Goal: Information Seeking & Learning: Check status

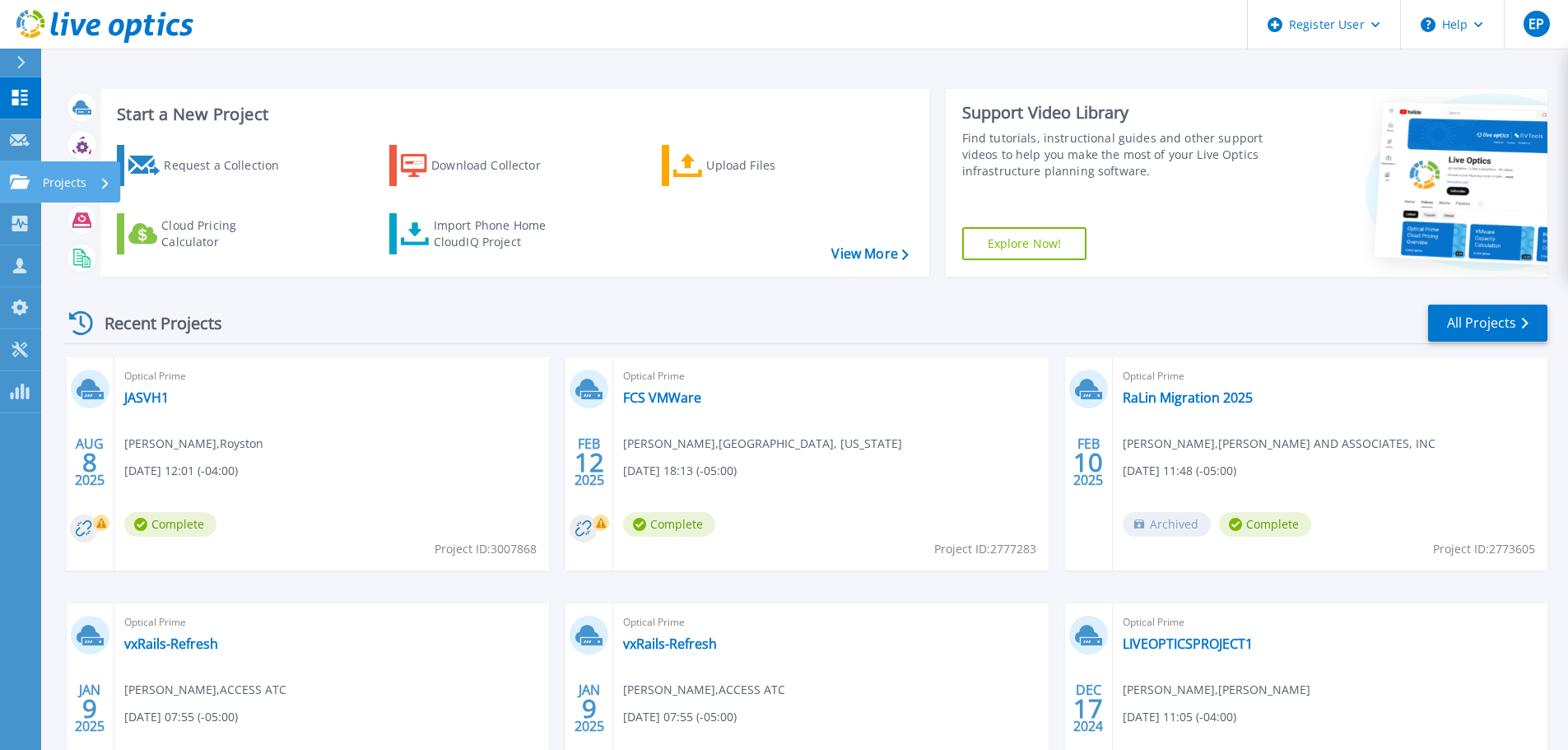
click at [17, 161] on link "Projects Projects" at bounding box center [20, 182] width 41 height 42
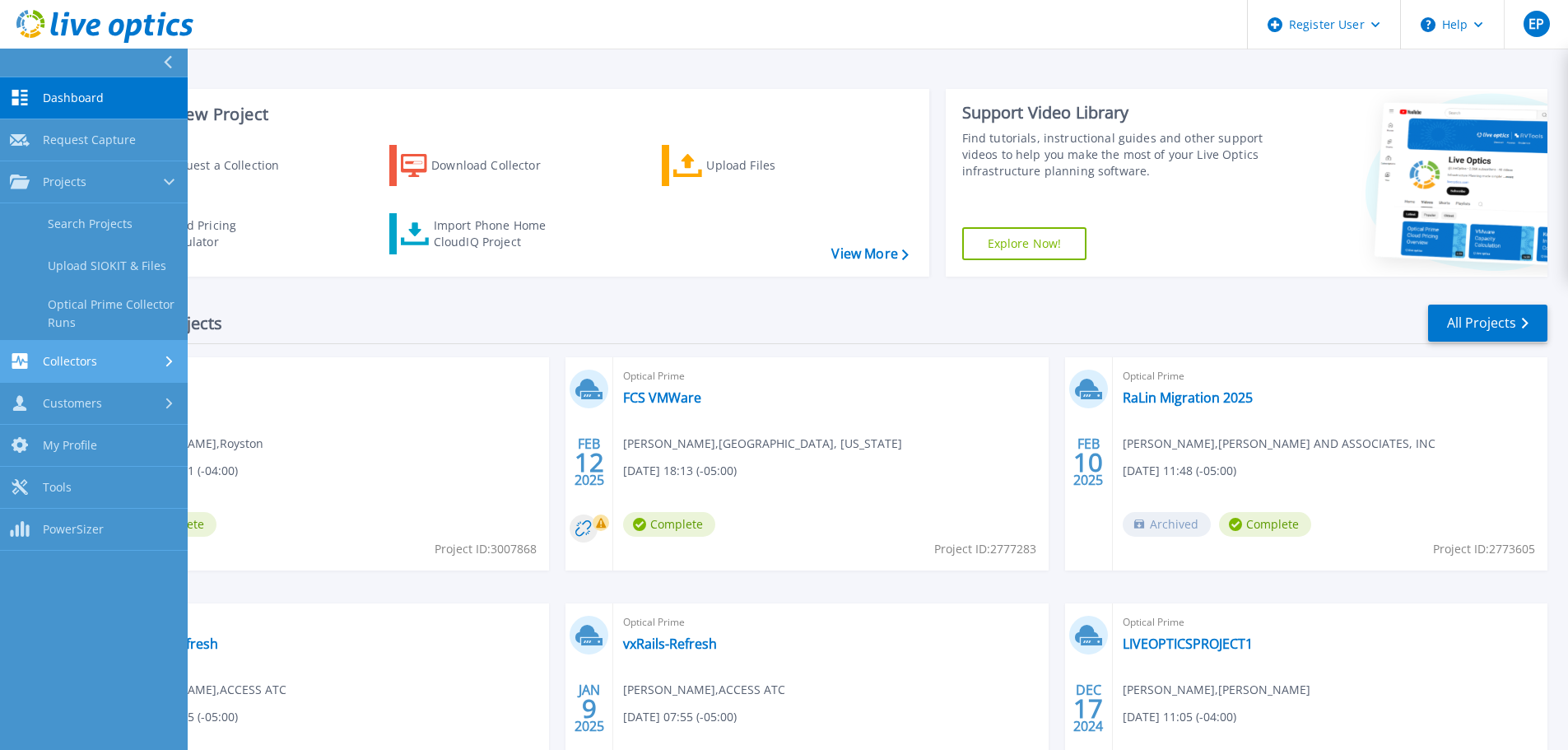
click at [56, 358] on span "Collectors" at bounding box center [69, 361] width 54 height 15
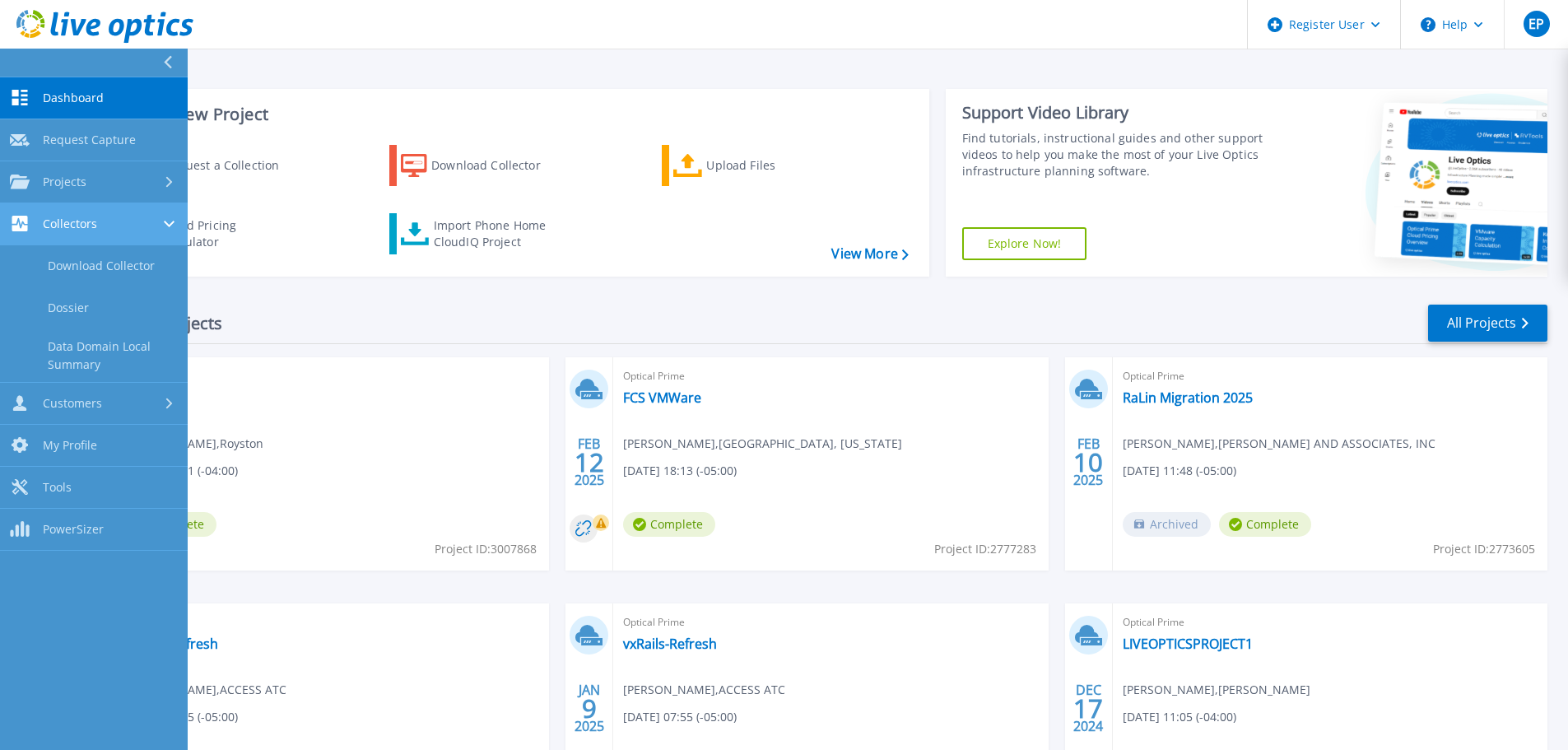
click at [59, 207] on link "Collectors Collectors" at bounding box center [93, 224] width 187 height 42
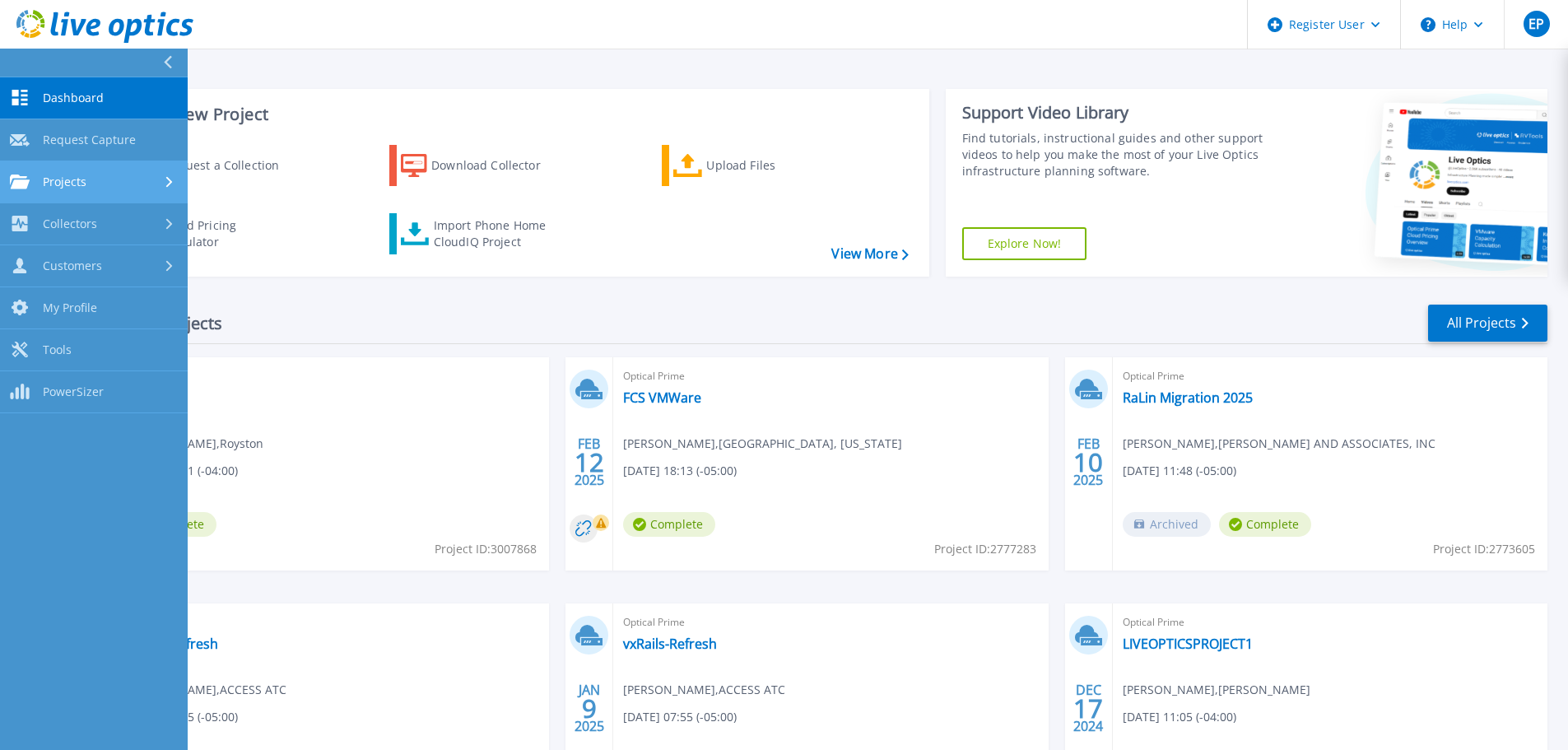
click at [58, 184] on span "Projects" at bounding box center [64, 182] width 43 height 15
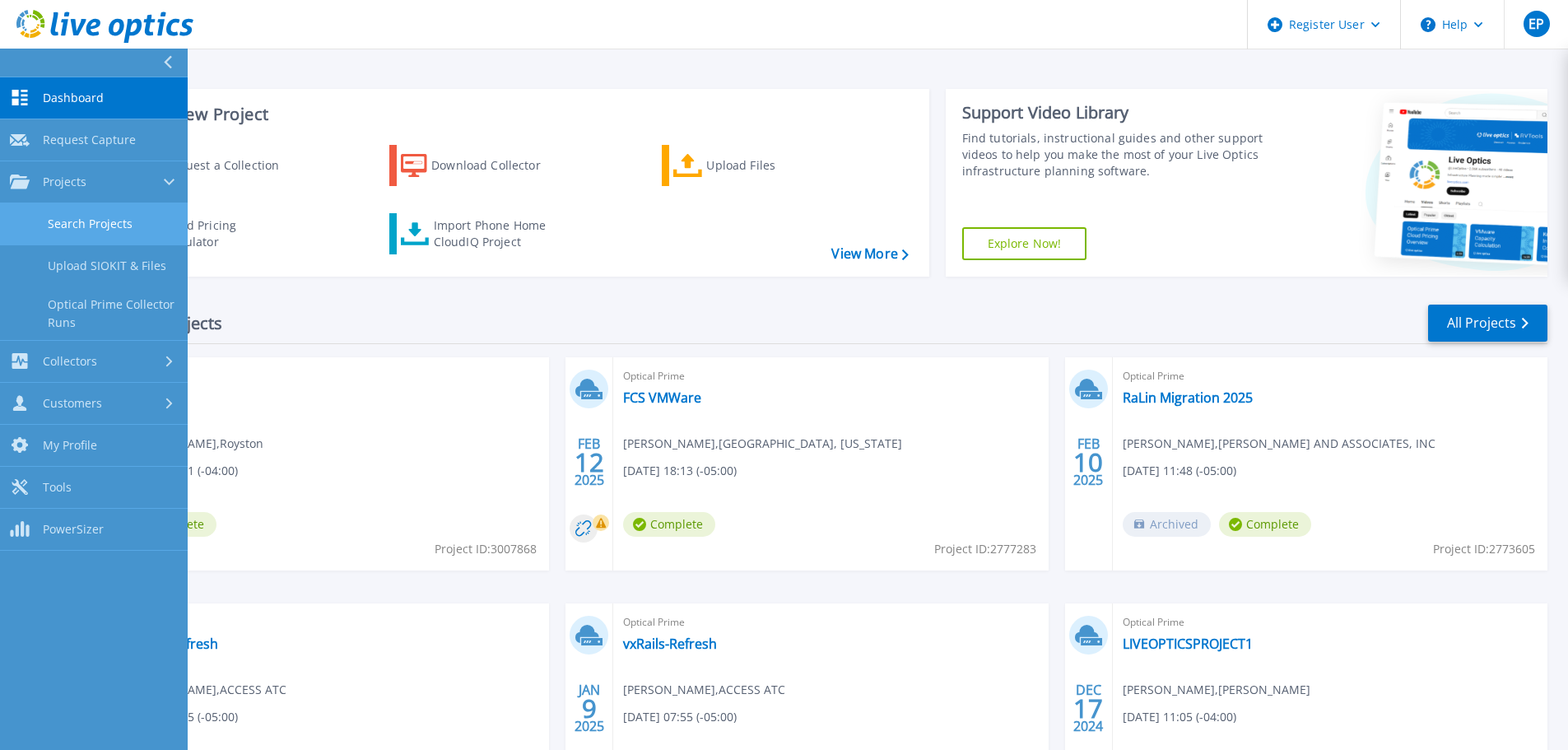
click at [77, 226] on link "Search Projects" at bounding box center [93, 224] width 187 height 42
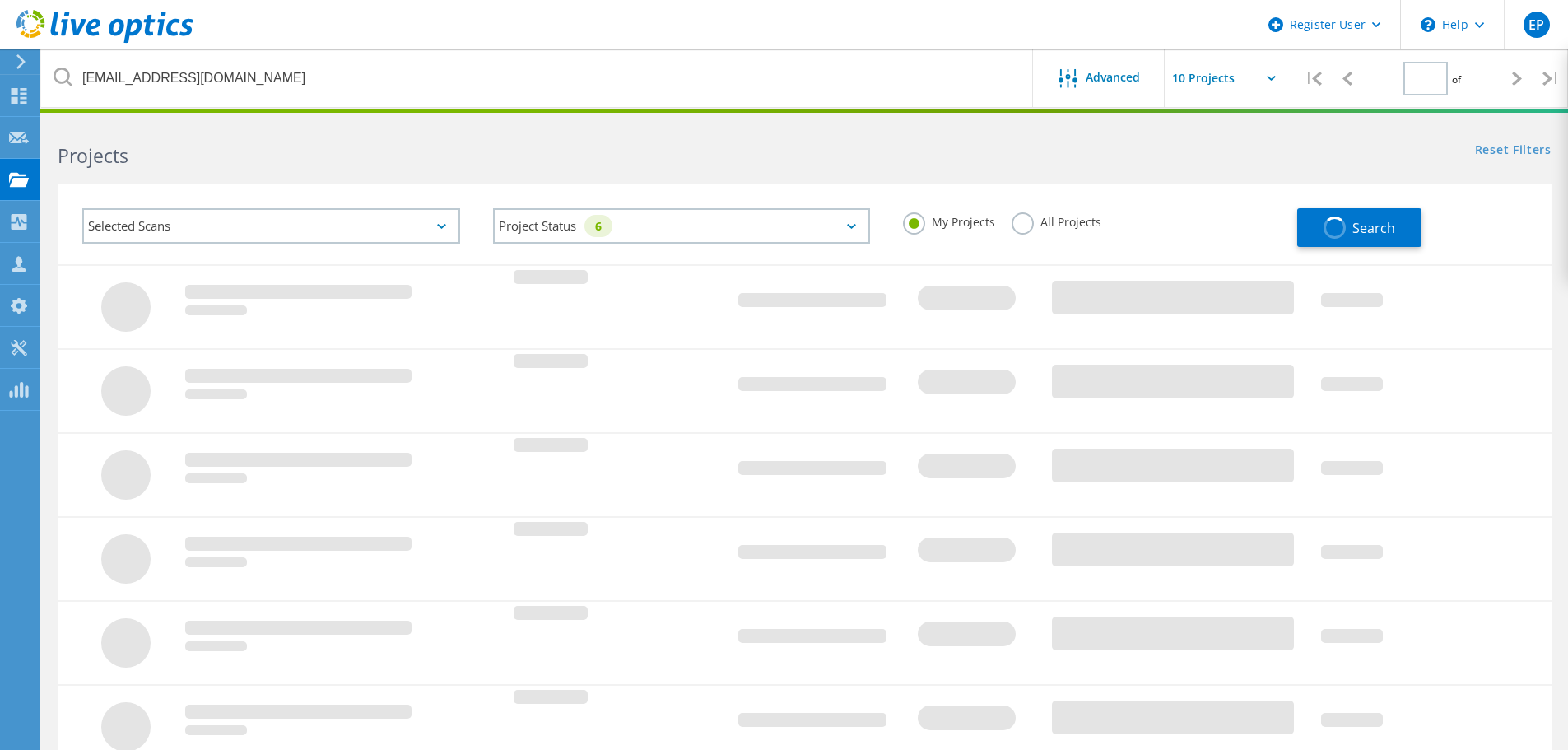
type input "1"
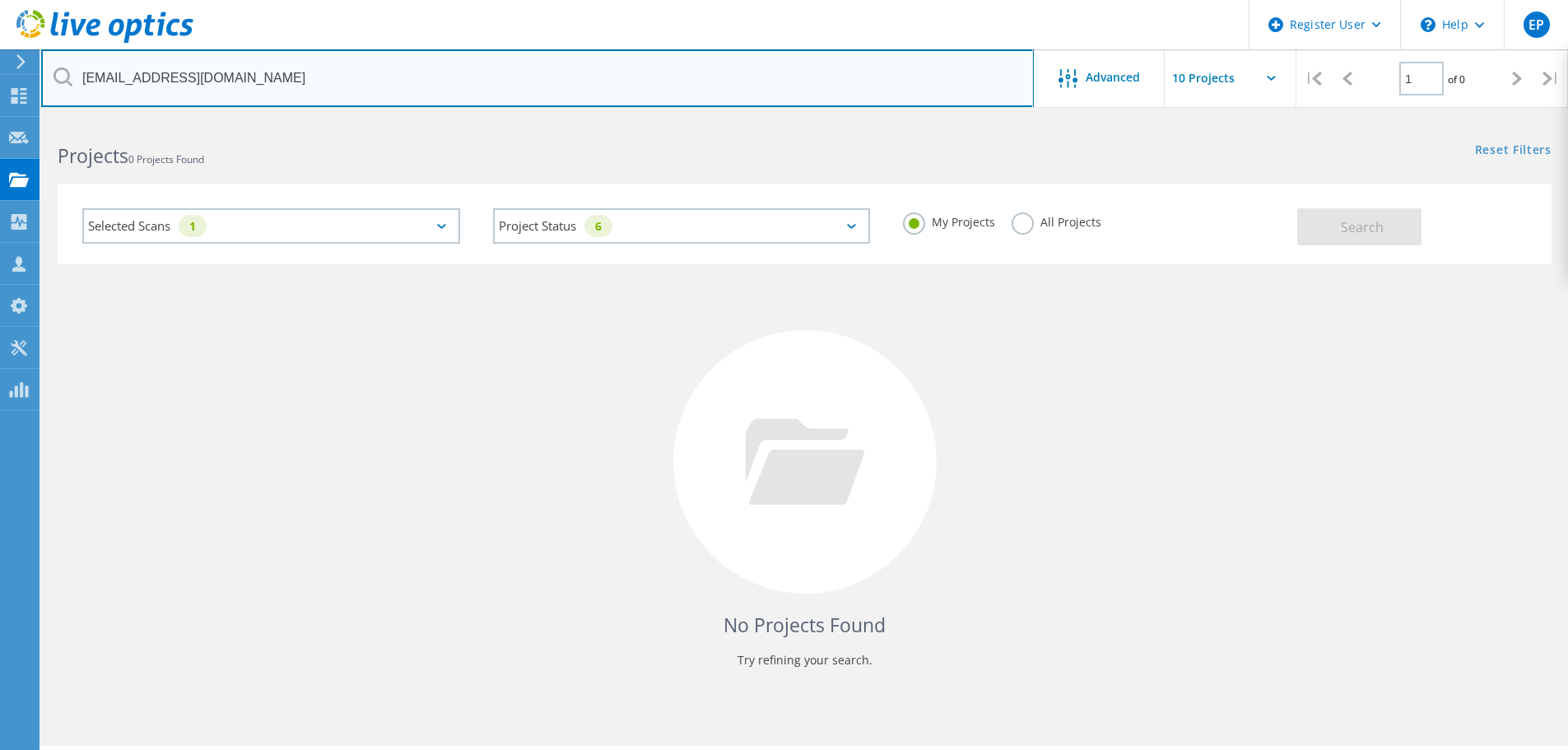
click at [277, 87] on input "ASylvester@suniva.com" at bounding box center [537, 77] width 993 height 57
paste input "jshapiro@transactiontree"
type input "[EMAIL_ADDRESS][DOMAIN_NAME]"
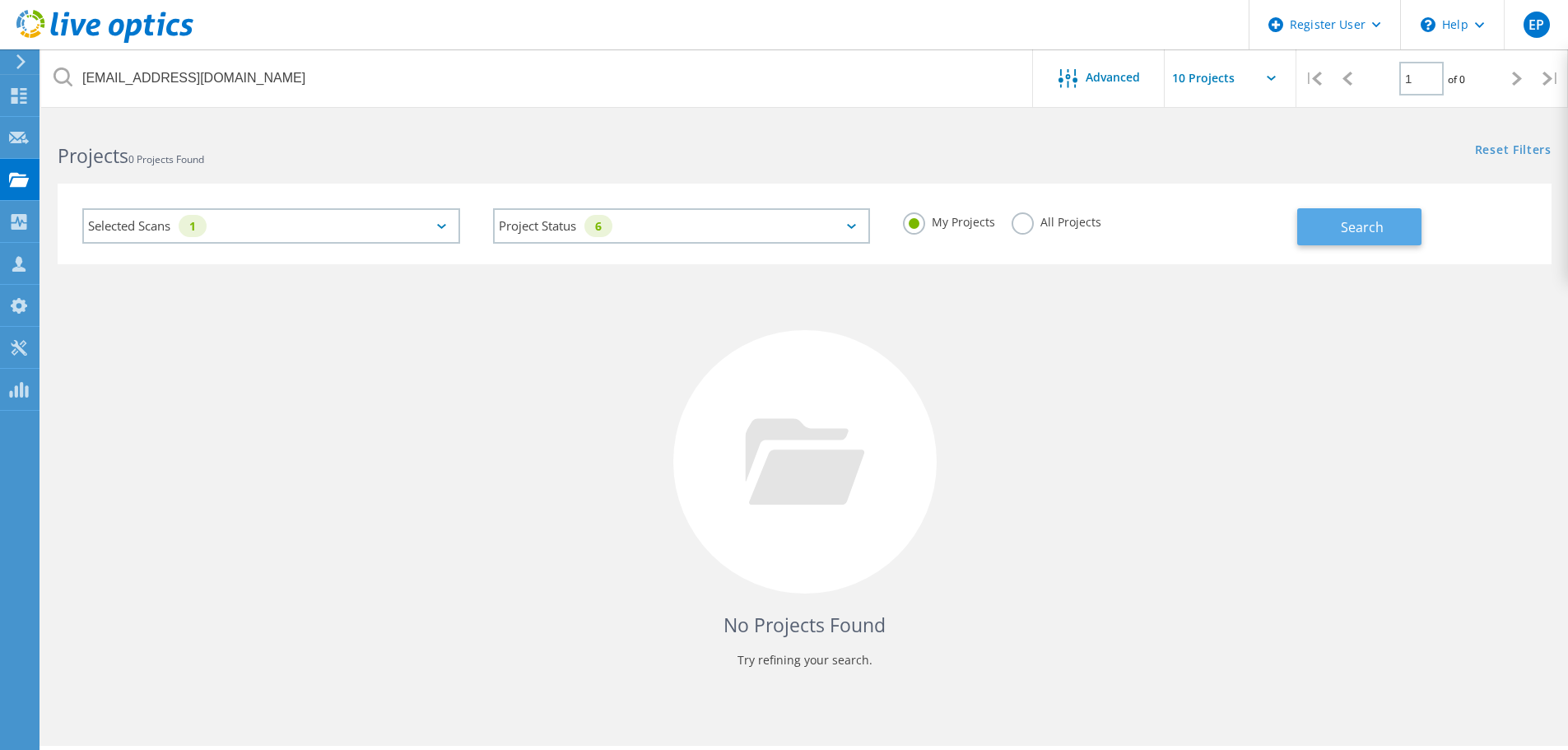
click at [1376, 224] on span "Search" at bounding box center [1361, 227] width 42 height 18
click at [1048, 222] on label "All Projects" at bounding box center [1057, 220] width 90 height 16
click at [0, 0] on input "All Projects" at bounding box center [0, 0] width 0 height 0
click at [1368, 225] on span "Search" at bounding box center [1361, 227] width 42 height 18
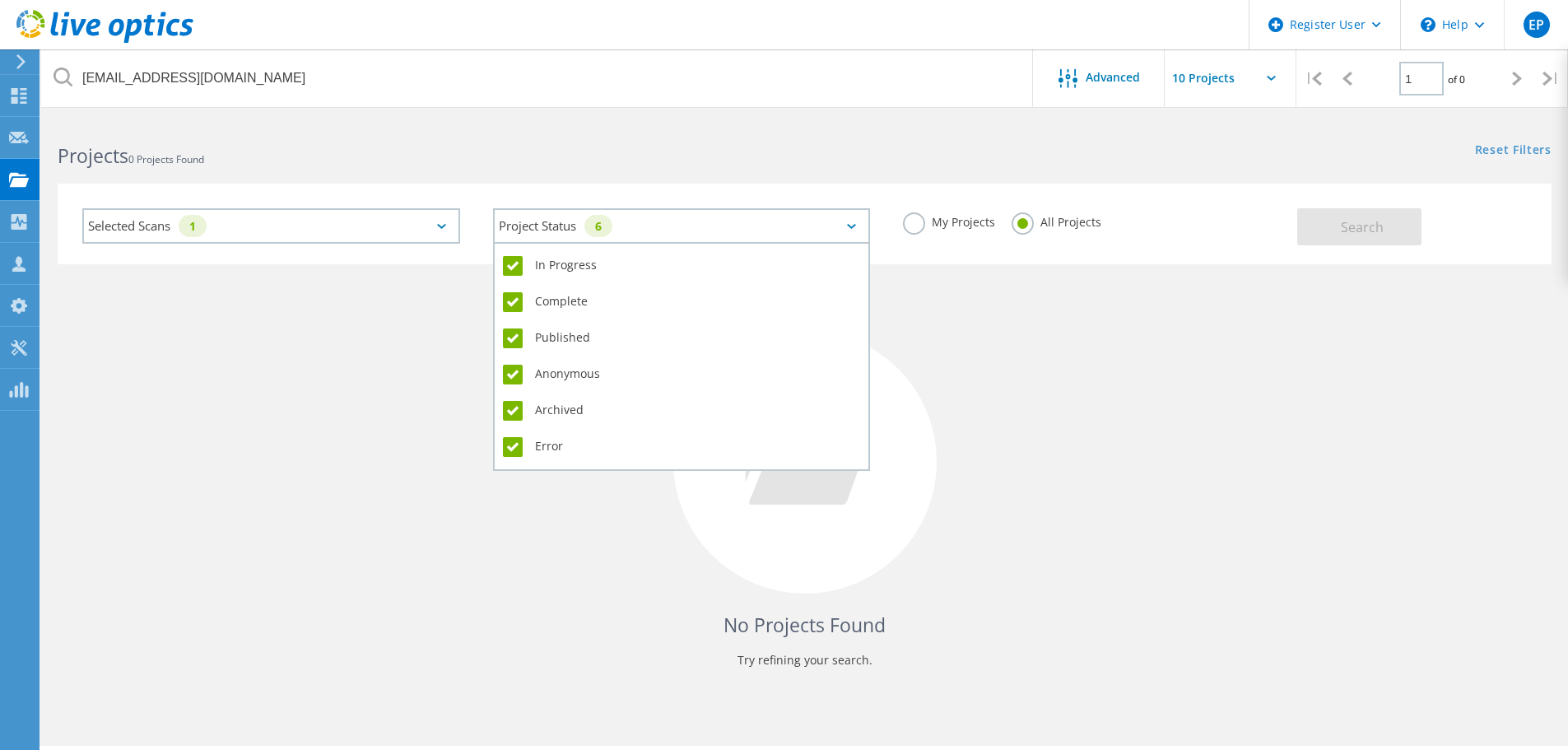
click at [744, 229] on div "Project Status 6" at bounding box center [682, 226] width 378 height 36
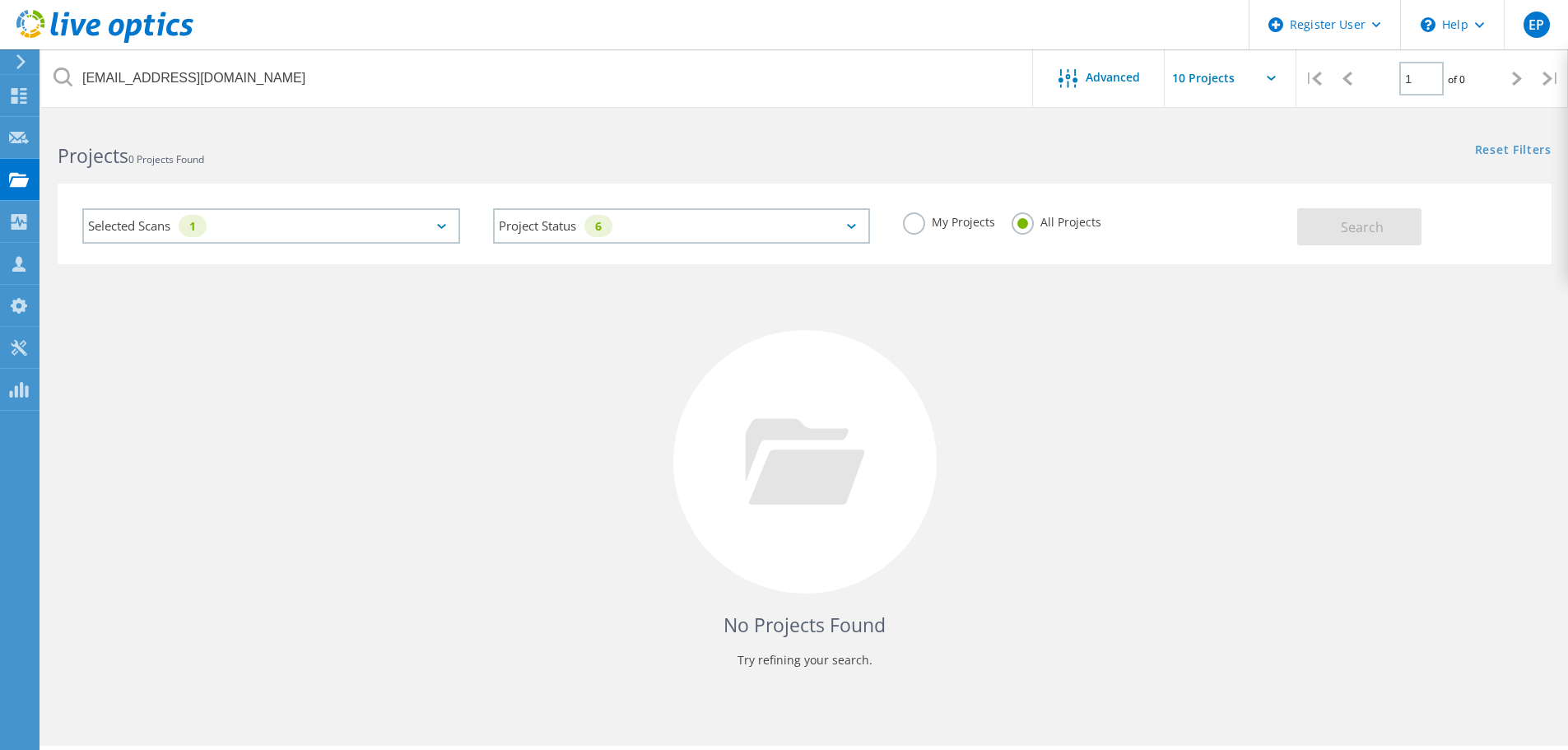
click at [1071, 338] on div "No Projects Found Try refining your search." at bounding box center [804, 476] width 1494 height 425
click at [386, 239] on div "Selected Scans 1" at bounding box center [271, 226] width 378 height 36
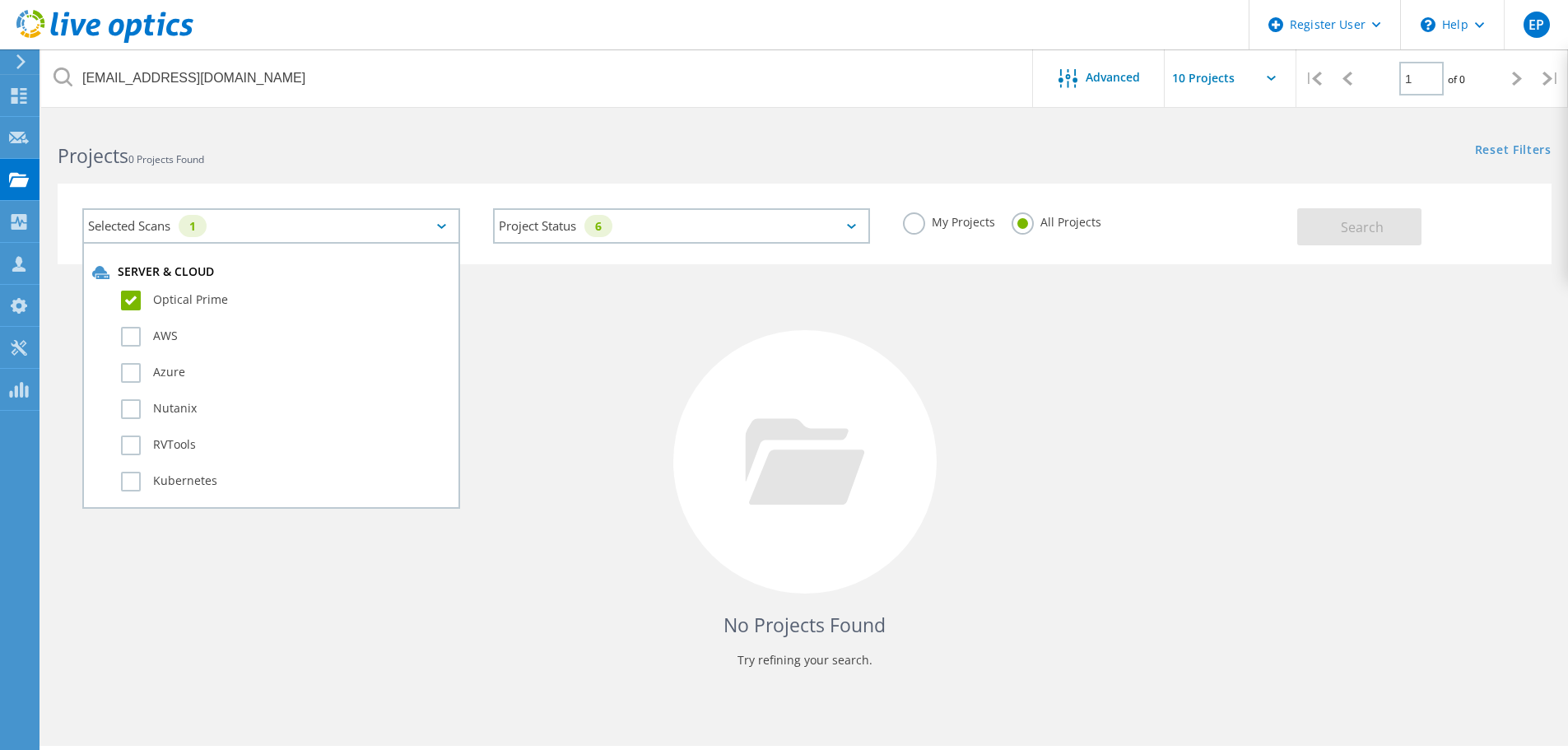
click at [570, 380] on div "No Projects Found Try refining your search." at bounding box center [804, 476] width 1494 height 425
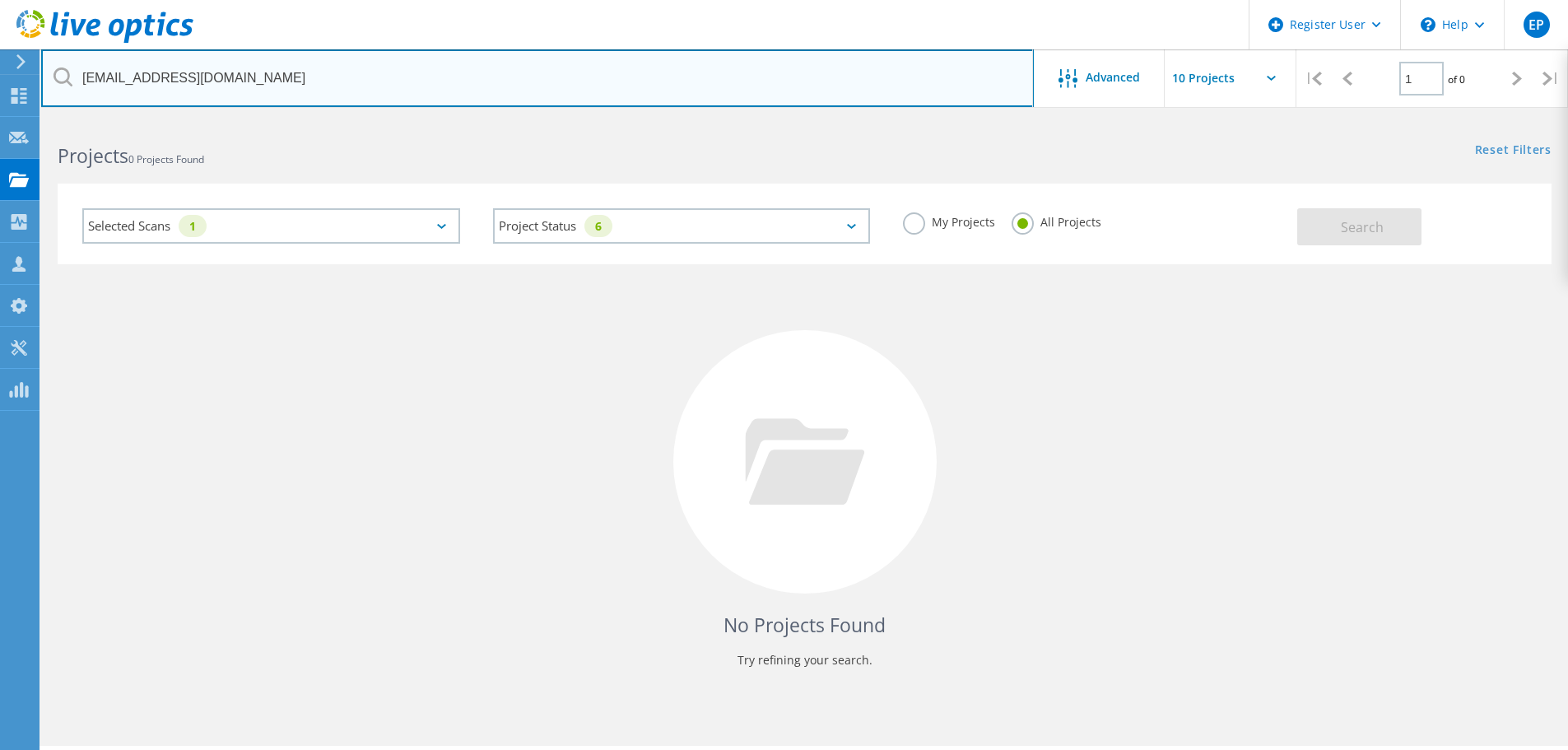
click at [440, 72] on input "[EMAIL_ADDRESS][DOMAIN_NAME]" at bounding box center [537, 77] width 993 height 57
click at [769, 52] on input "[EMAIL_ADDRESS][DOMAIN_NAME]" at bounding box center [537, 77] width 993 height 57
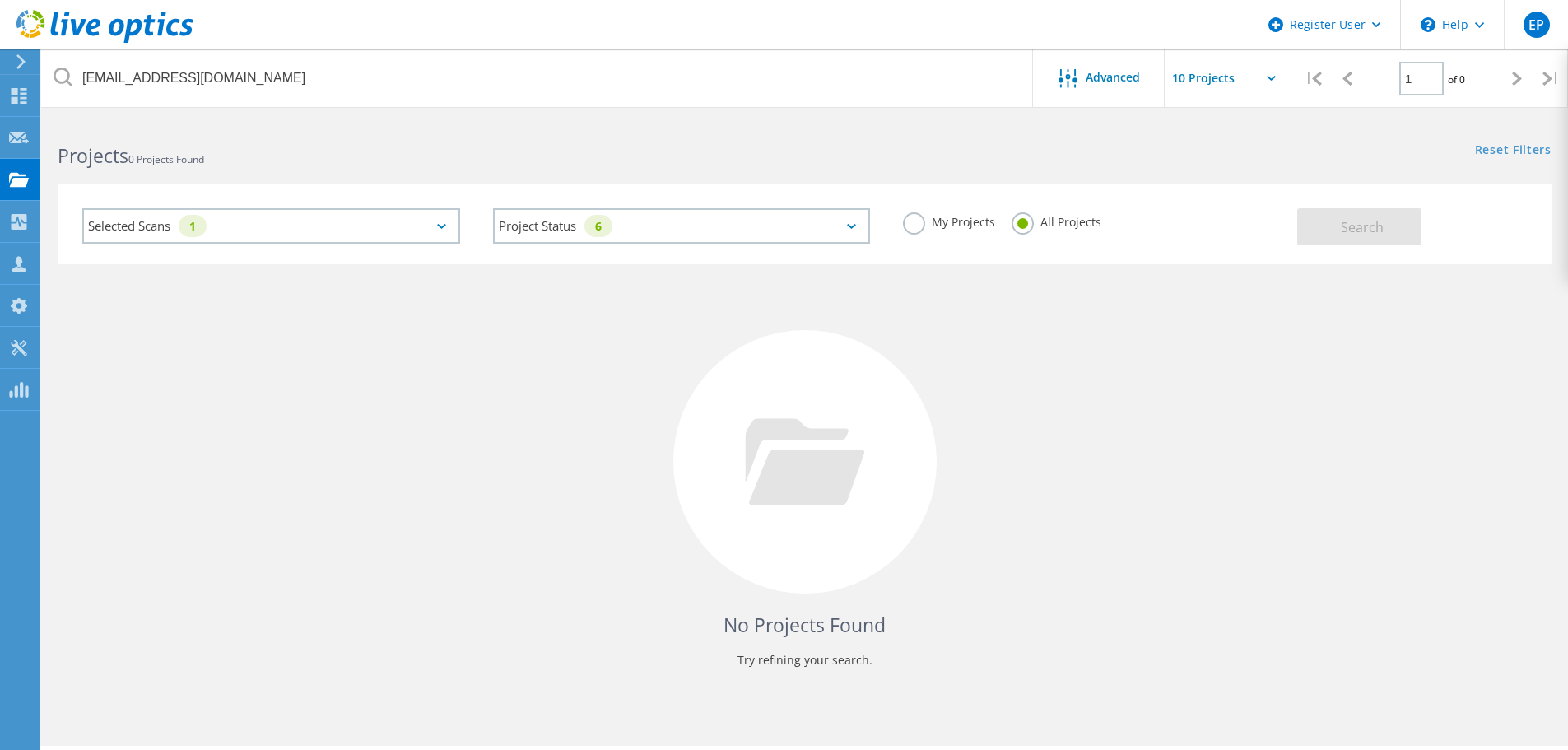
click at [1304, 270] on div "No Projects Found Try refining your search." at bounding box center [804, 476] width 1494 height 425
click at [971, 216] on label "My Projects" at bounding box center [948, 220] width 92 height 16
click at [0, 0] on input "My Projects" at bounding box center [0, 0] width 0 height 0
click at [1388, 229] on button "Search" at bounding box center [1359, 226] width 124 height 37
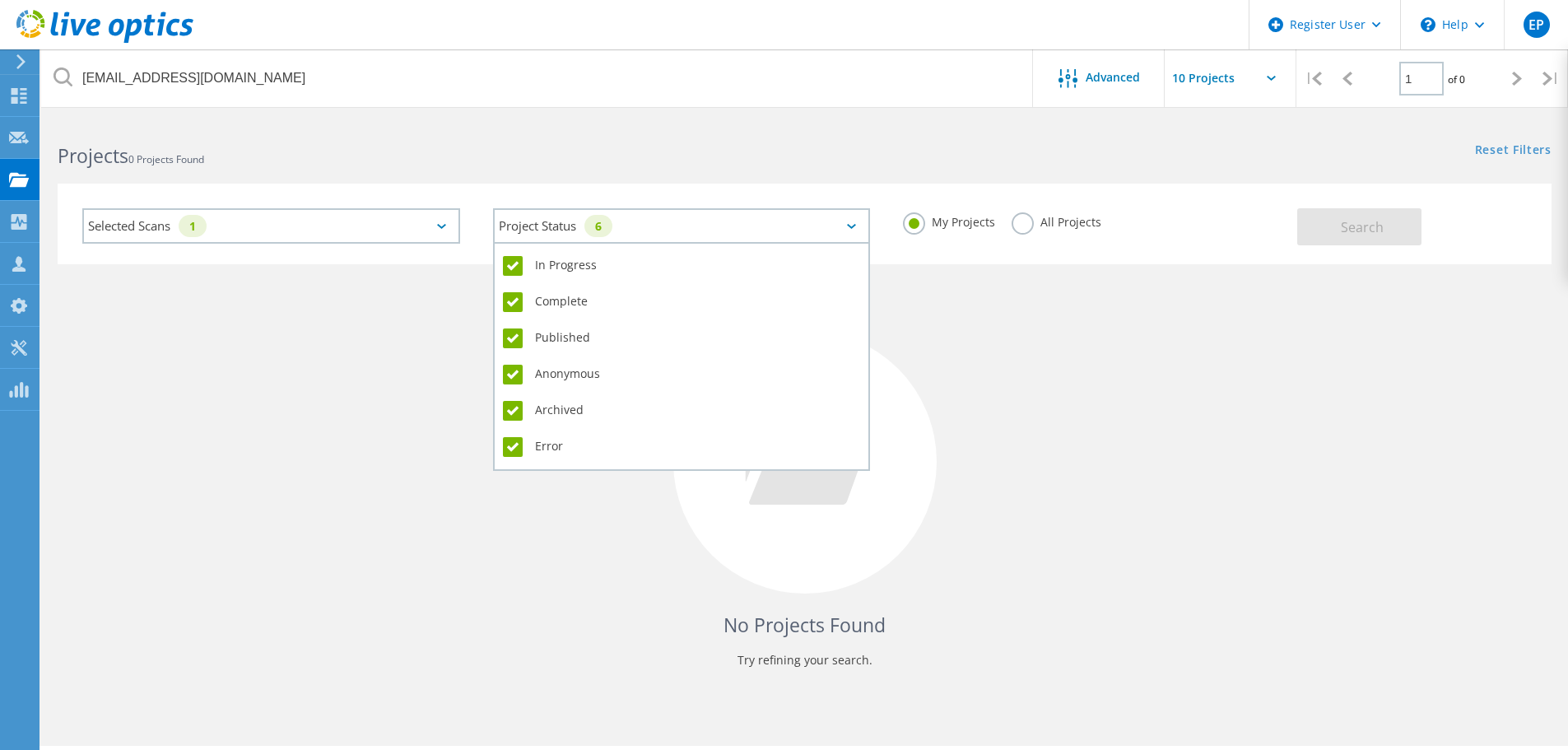
click at [764, 221] on div "Project Status 6" at bounding box center [682, 226] width 378 height 36
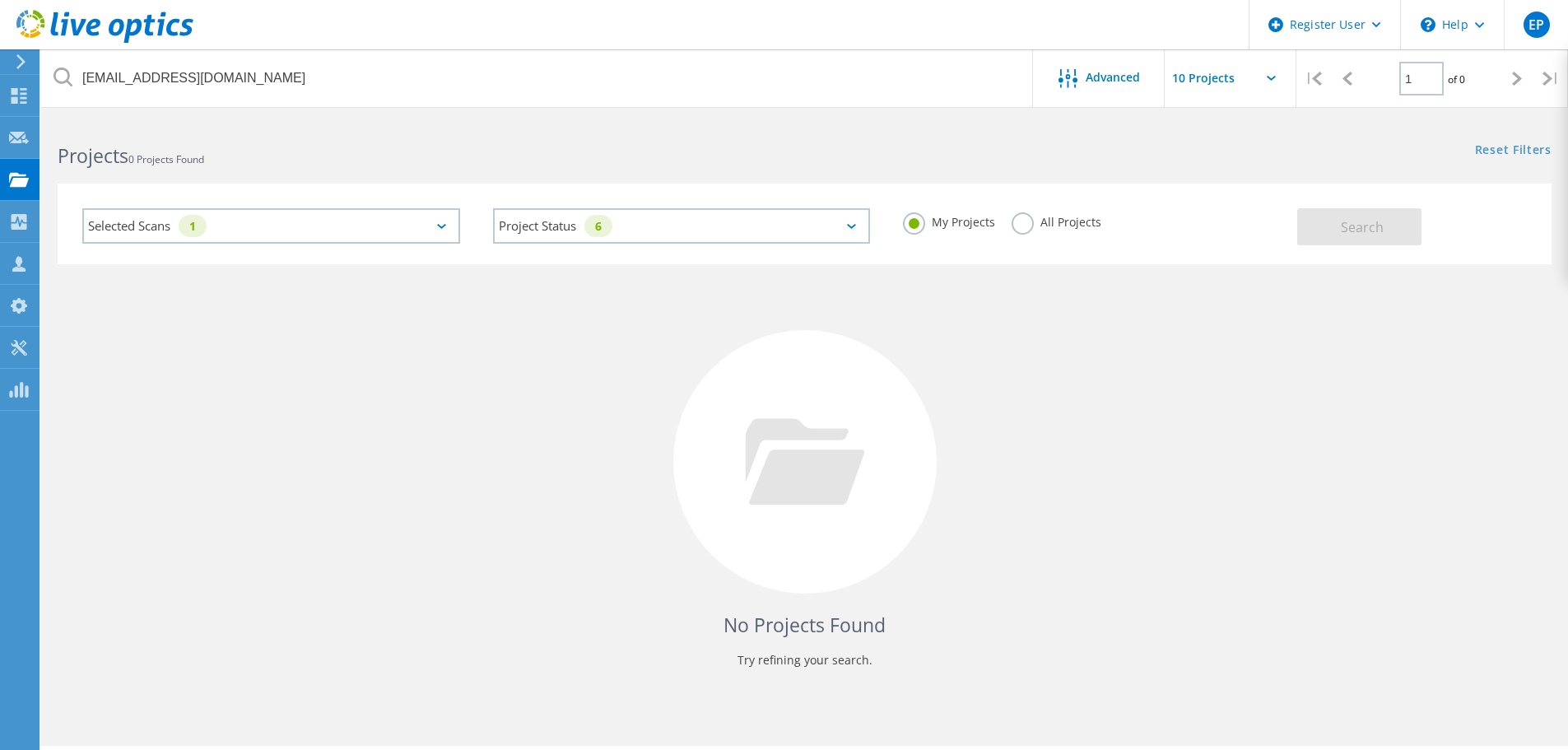
click at [1192, 296] on div "No Projects Found Try refining your search." at bounding box center [804, 476] width 1494 height 425
click at [1066, 227] on label "All Projects" at bounding box center [1057, 220] width 90 height 16
click at [0, 0] on input "All Projects" at bounding box center [0, 0] width 0 height 0
click at [1322, 229] on button "Search" at bounding box center [1359, 226] width 124 height 37
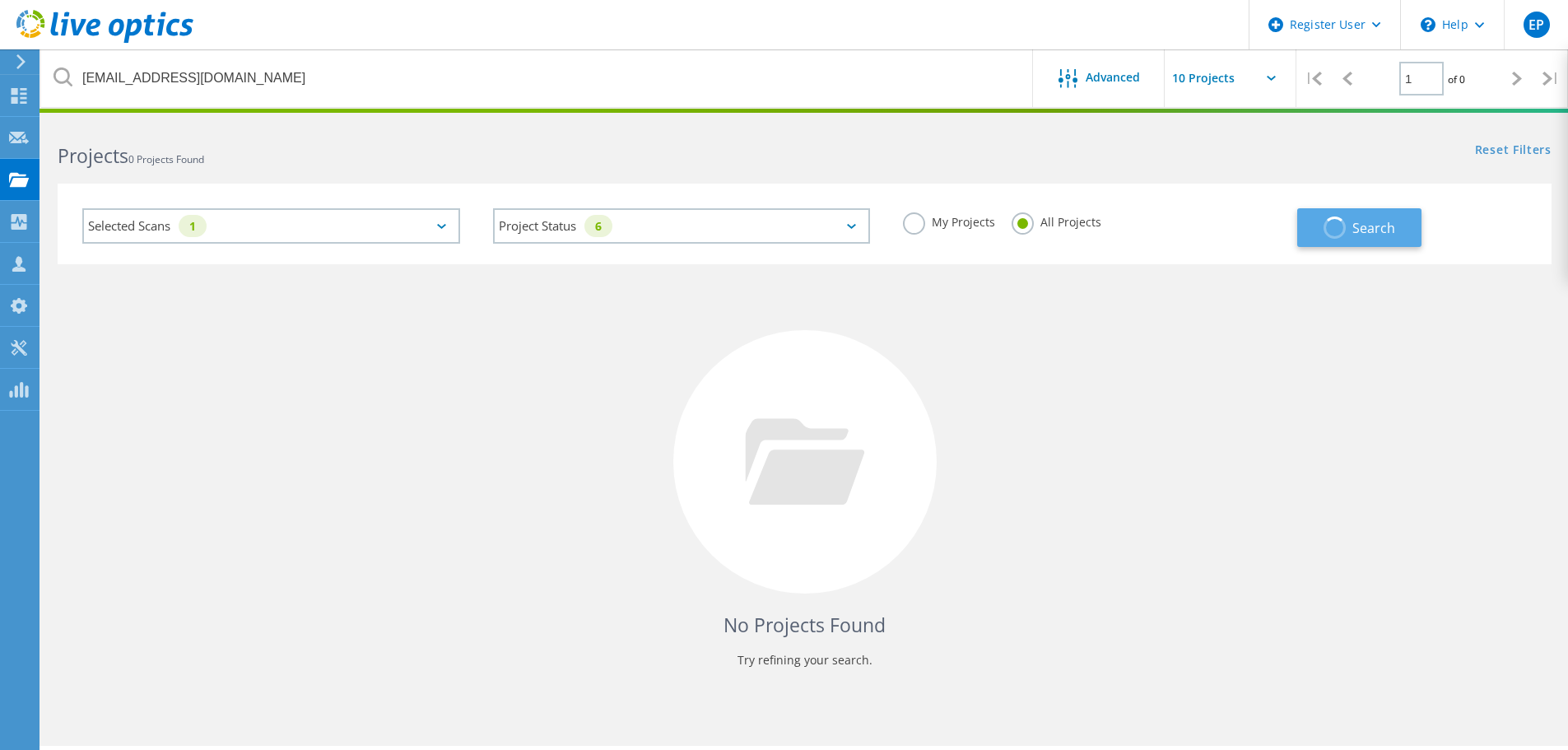
click at [1327, 226] on span "button" at bounding box center [1334, 227] width 22 height 22
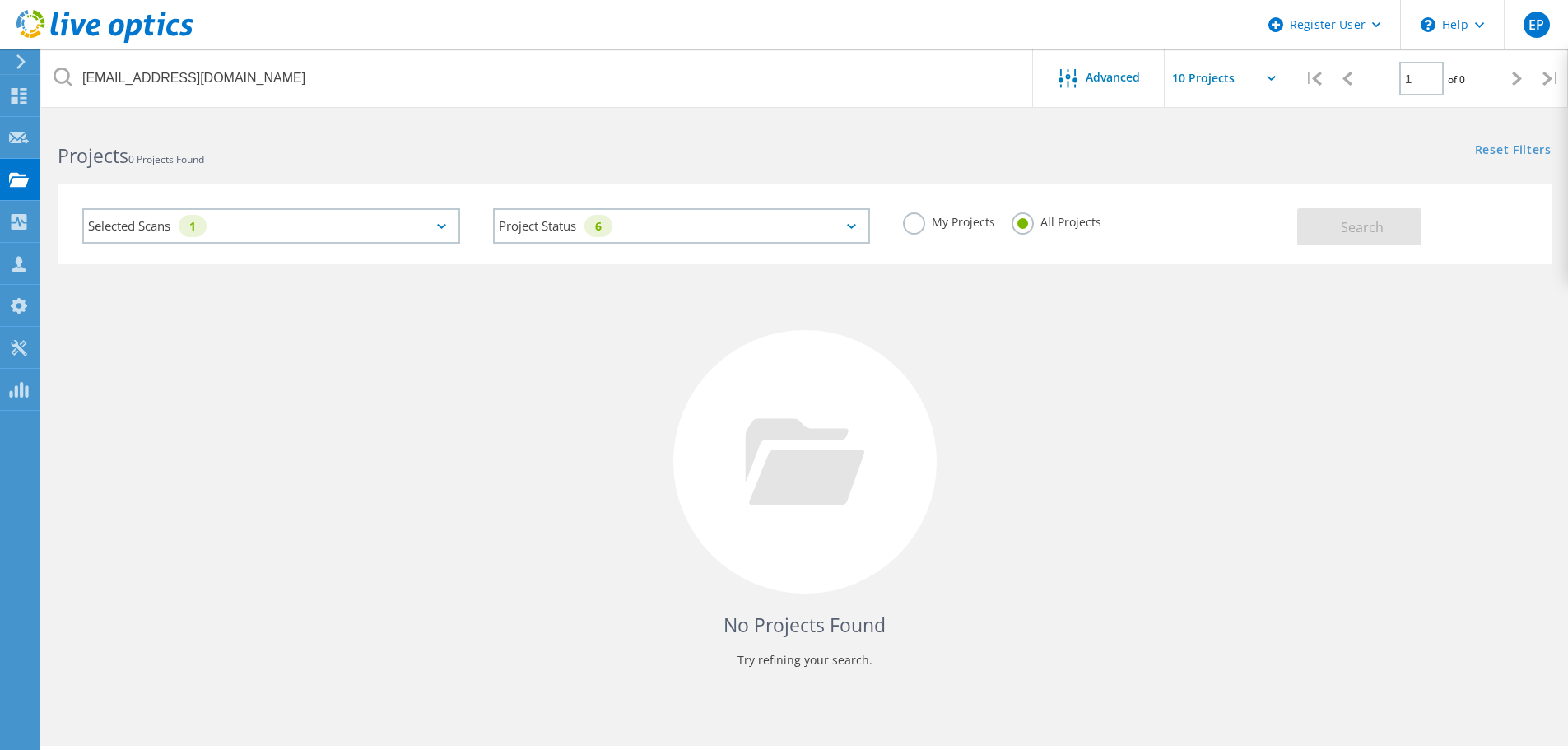
click at [896, 216] on div "My Projects All Projects" at bounding box center [1092, 221] width 411 height 61
drag, startPoint x: 923, startPoint y: 212, endPoint x: 938, endPoint y: 217, distance: 15.8
click at [923, 212] on label "My Projects" at bounding box center [948, 220] width 92 height 16
click at [0, 0] on input "My Projects" at bounding box center [0, 0] width 0 height 0
click at [1352, 227] on span "Search" at bounding box center [1361, 227] width 42 height 18
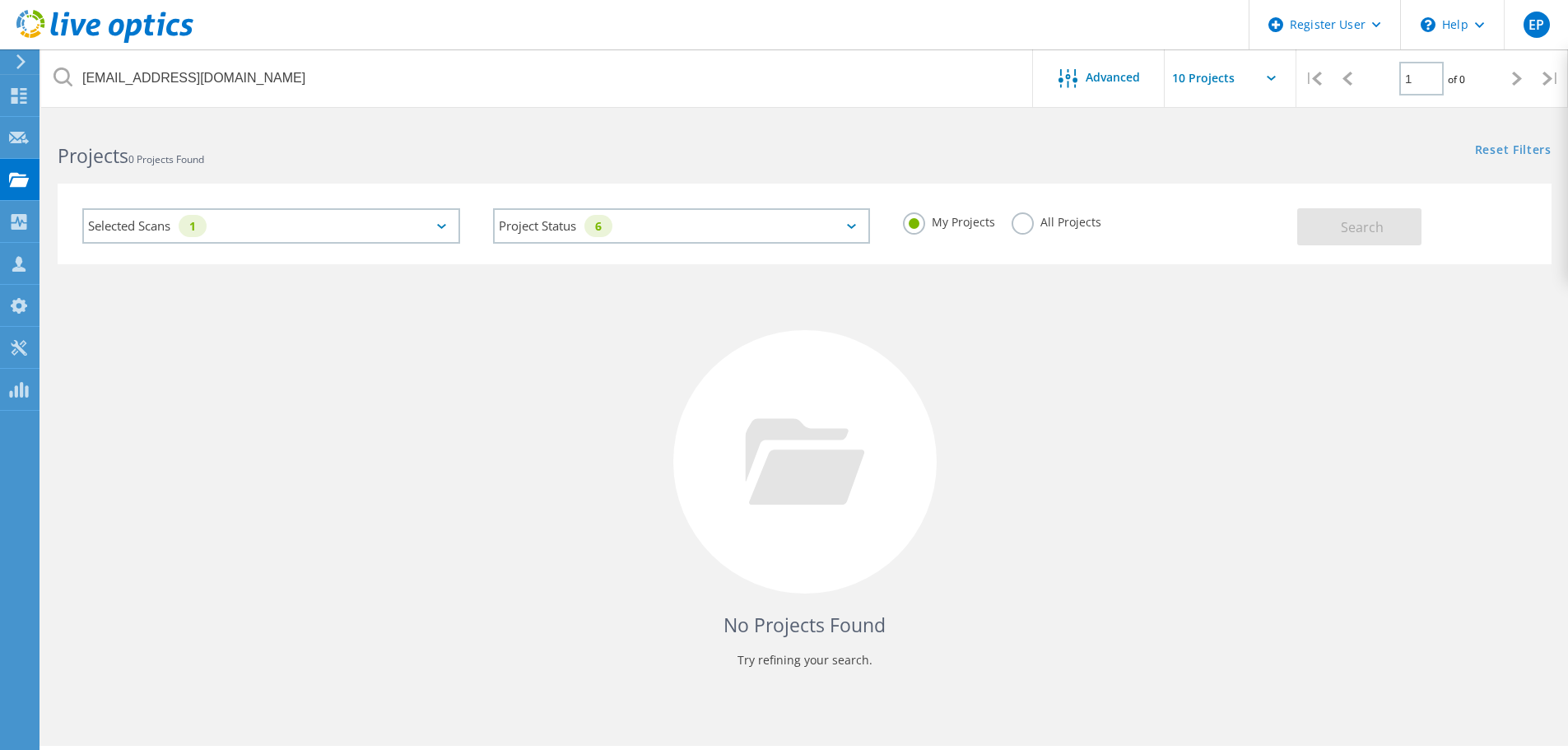
click at [1058, 228] on label "All Projects" at bounding box center [1057, 220] width 90 height 16
click at [0, 0] on input "All Projects" at bounding box center [0, 0] width 0 height 0
click at [1303, 227] on button "Search" at bounding box center [1359, 226] width 124 height 37
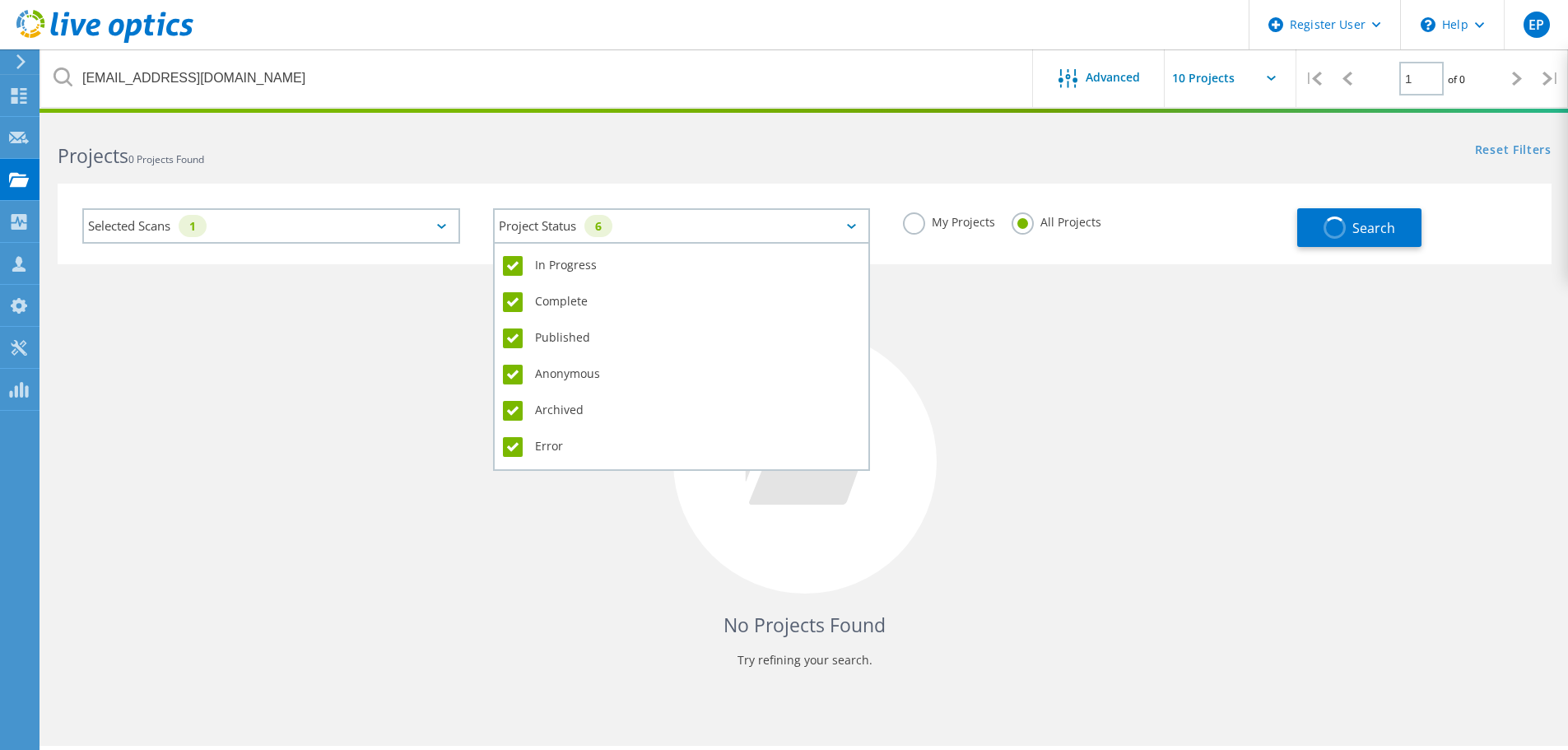
click at [585, 219] on div "Project Status 6" at bounding box center [682, 226] width 378 height 36
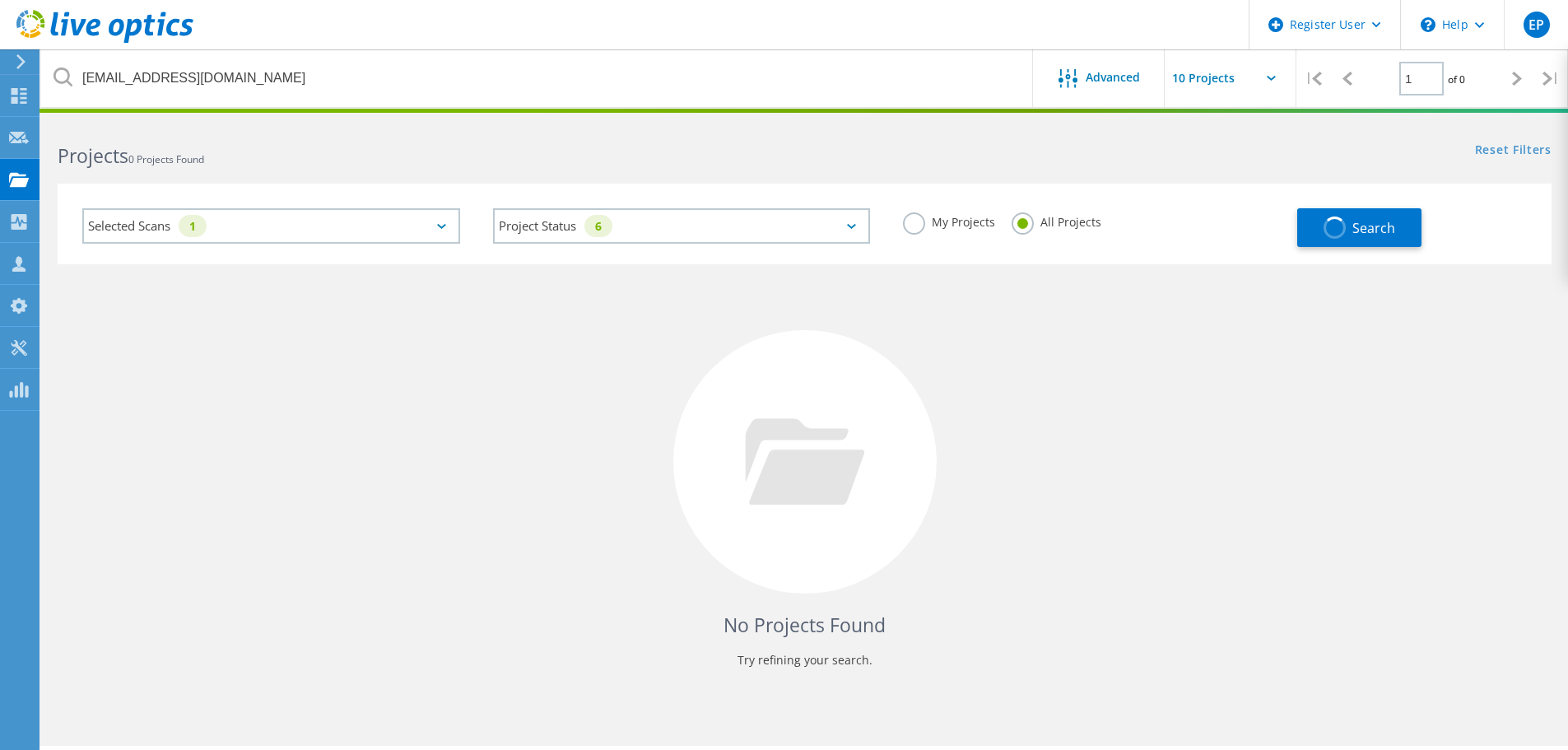
click at [300, 459] on div "No Projects Found Try refining your search." at bounding box center [804, 476] width 1494 height 425
click at [275, 229] on div "Selected Scans 1" at bounding box center [271, 226] width 378 height 36
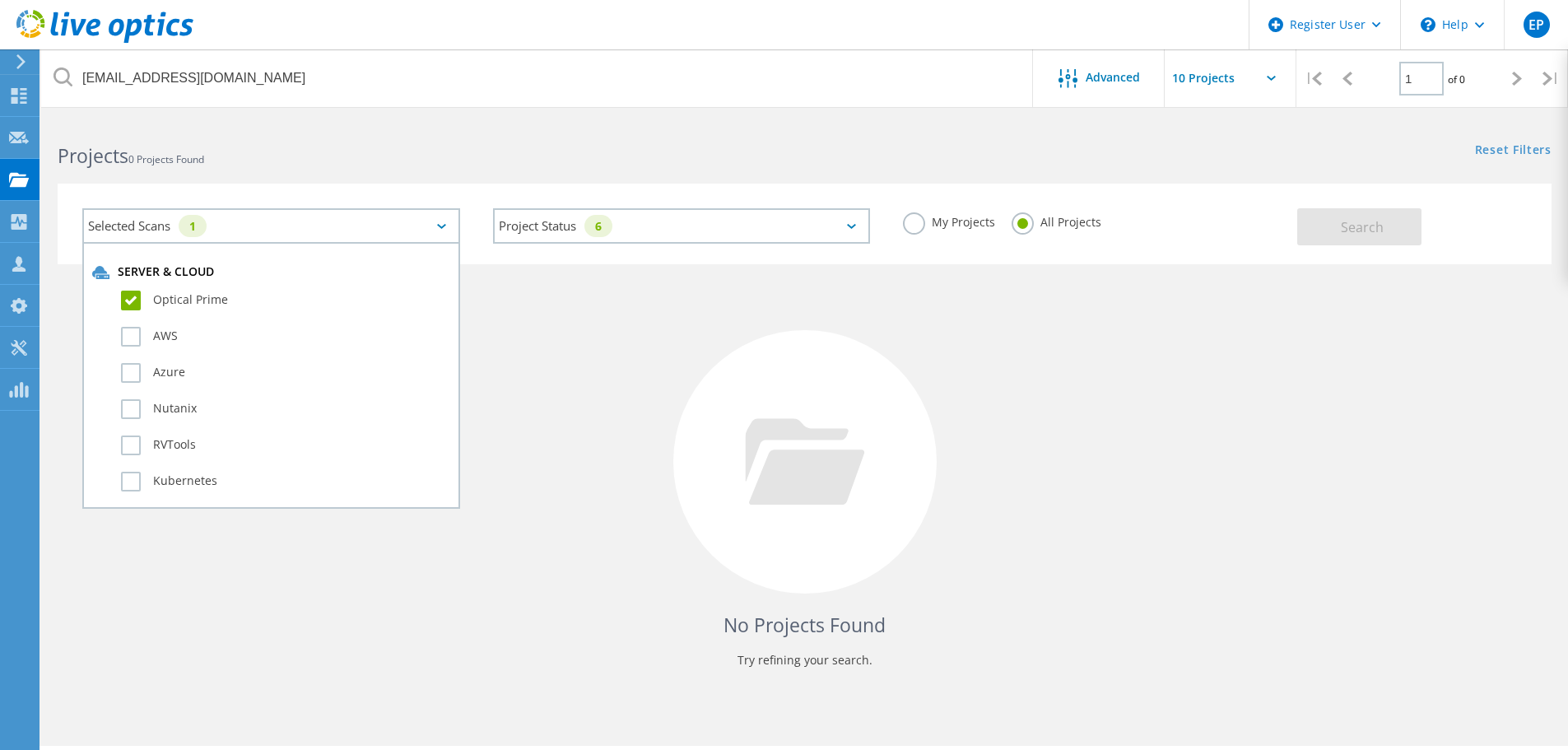
click at [589, 326] on div "No Projects Found Try refining your search." at bounding box center [804, 476] width 1494 height 425
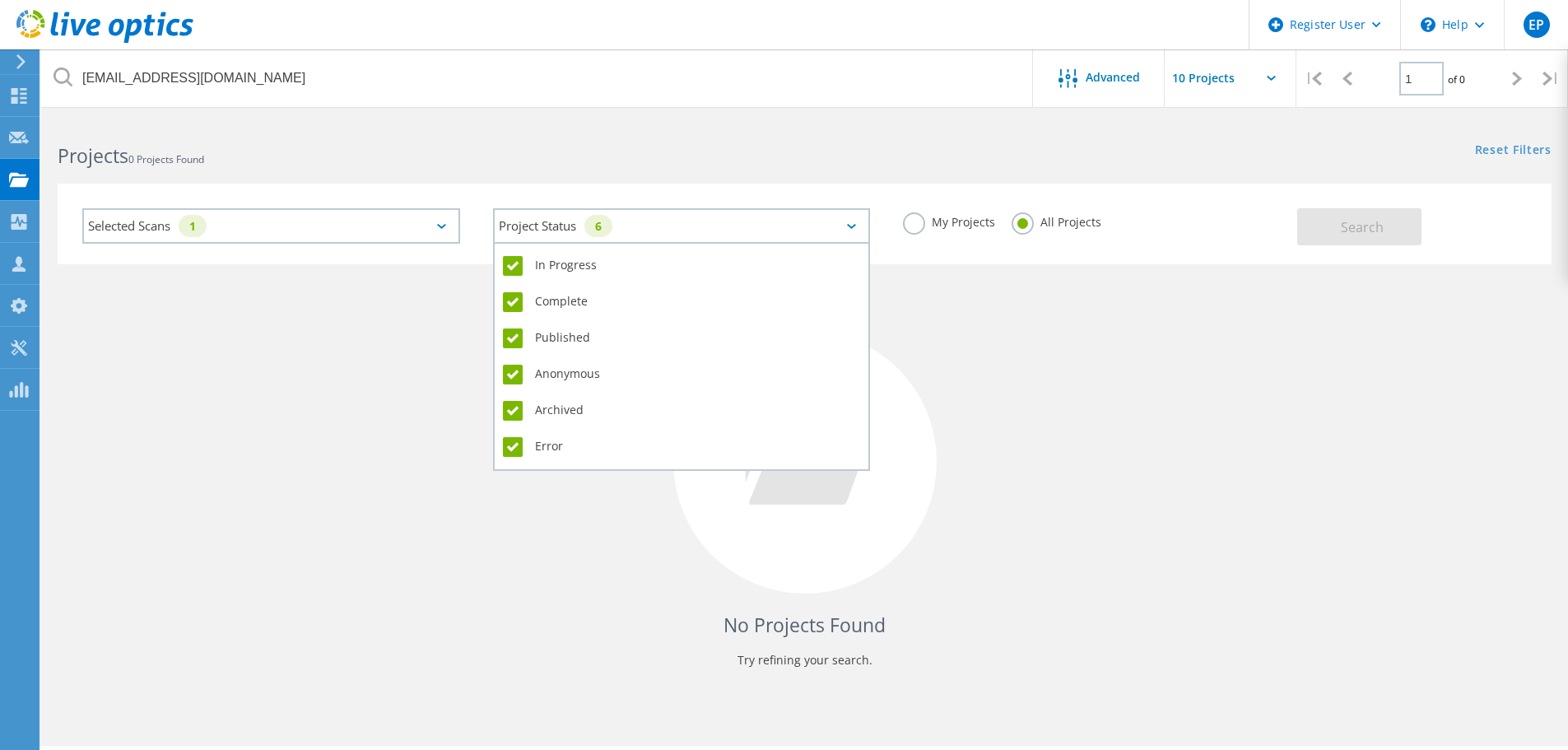
click at [805, 222] on div "Project Status 6" at bounding box center [682, 226] width 378 height 36
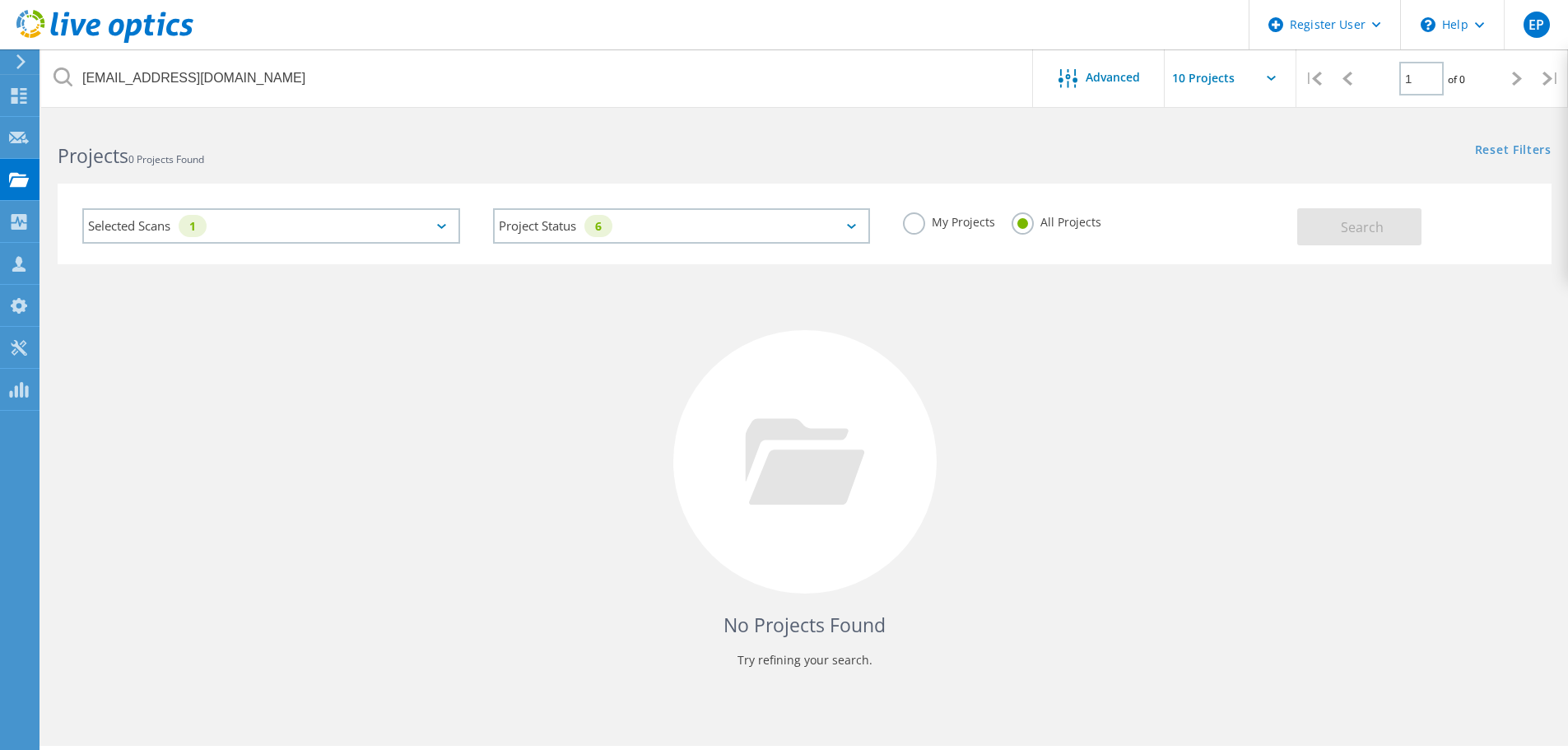
click at [1136, 353] on div "No Projects Found Try refining your search." at bounding box center [804, 476] width 1494 height 425
click at [931, 223] on label "My Projects" at bounding box center [948, 220] width 92 height 16
click at [0, 0] on input "My Projects" at bounding box center [0, 0] width 0 height 0
click at [1387, 221] on button "Search" at bounding box center [1359, 226] width 124 height 37
click at [1048, 221] on label "All Projects" at bounding box center [1057, 220] width 90 height 16
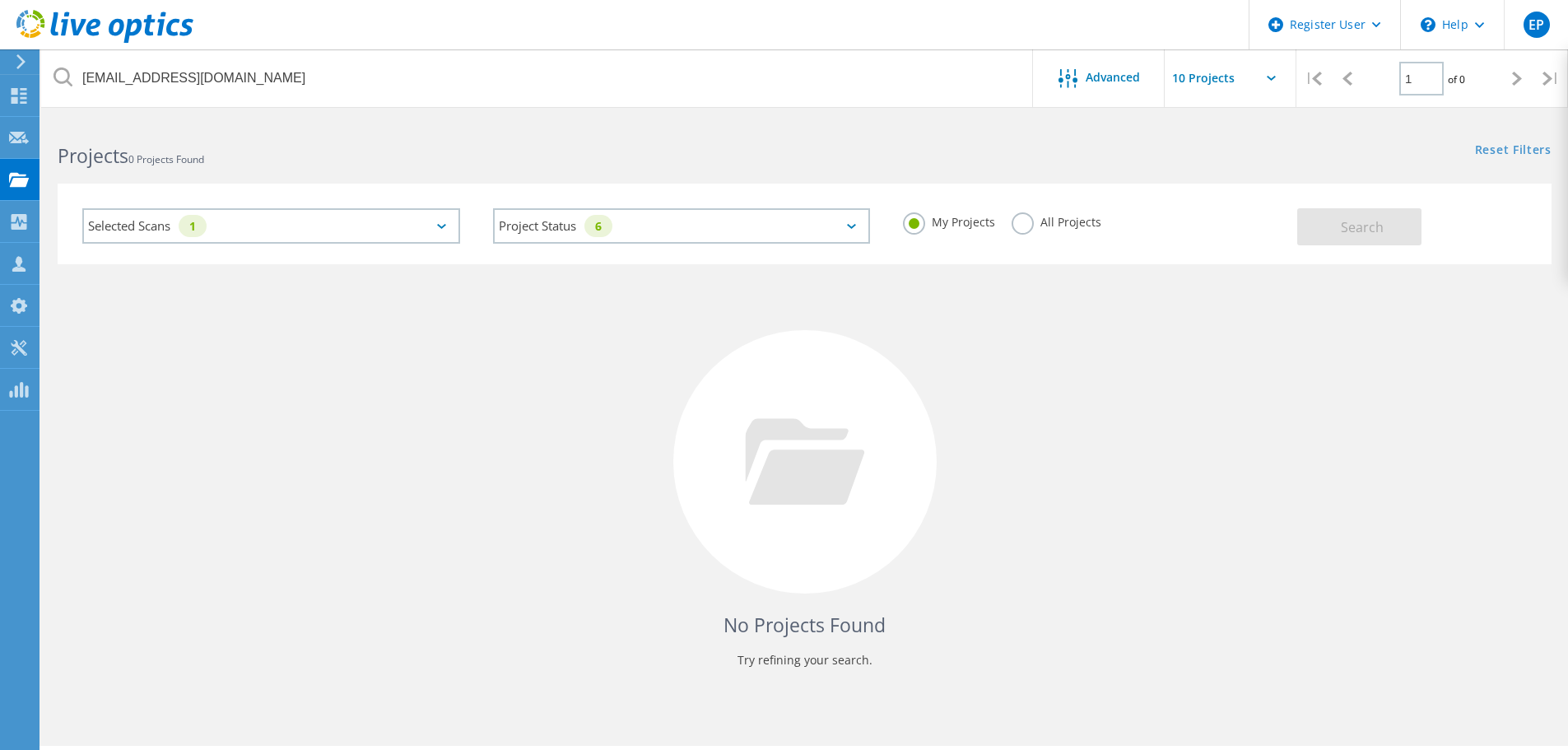
click at [0, 0] on input "All Projects" at bounding box center [0, 0] width 0 height 0
click at [1427, 227] on div "Search" at bounding box center [1421, 218] width 246 height 53
click at [1387, 227] on button "Search" at bounding box center [1359, 226] width 124 height 37
click at [970, 212] on label "My Projects" at bounding box center [948, 220] width 92 height 16
click at [0, 0] on input "My Projects" at bounding box center [0, 0] width 0 height 0
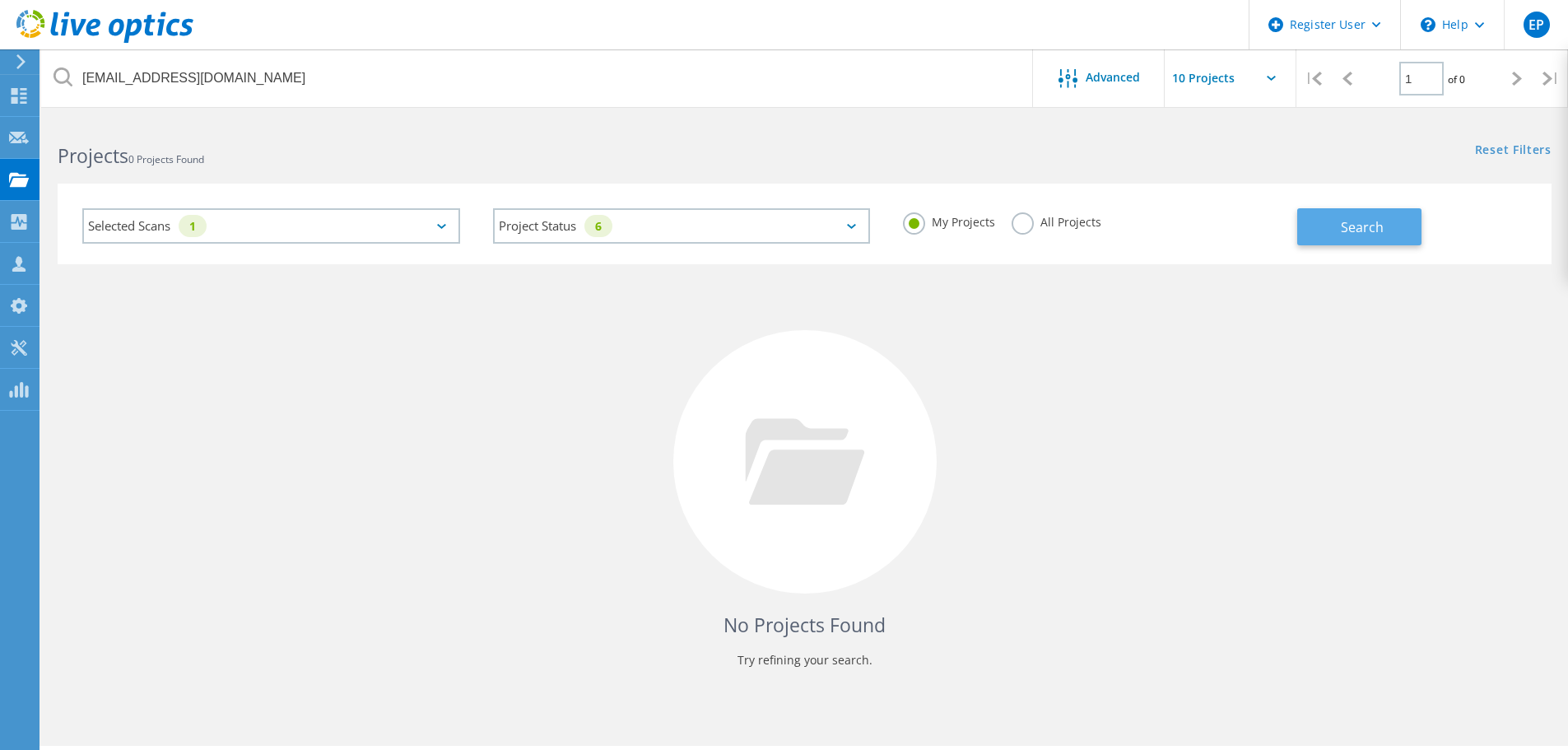
click at [1394, 218] on button "Search" at bounding box center [1359, 226] width 124 height 37
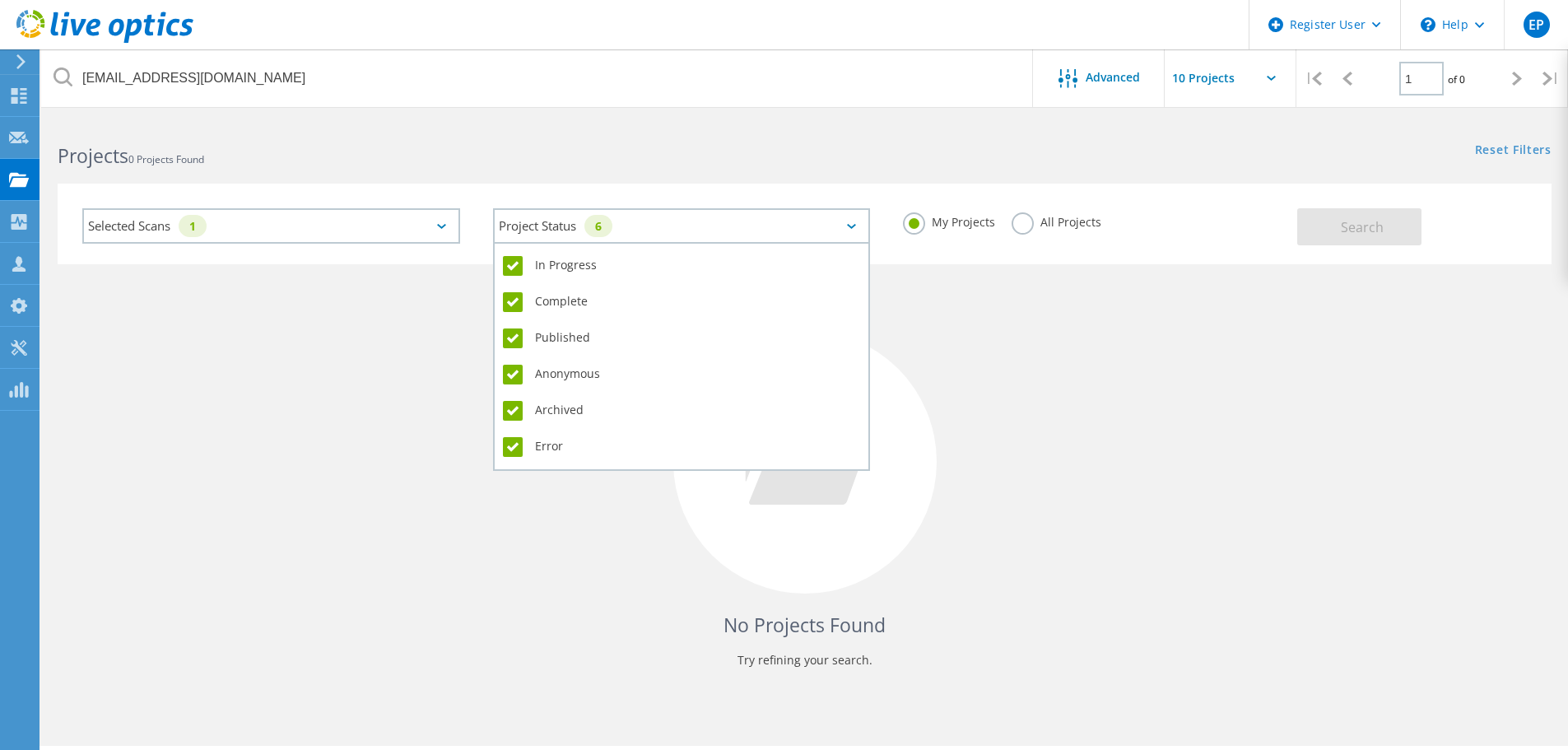
click at [730, 237] on div "Project Status 6" at bounding box center [682, 226] width 378 height 36
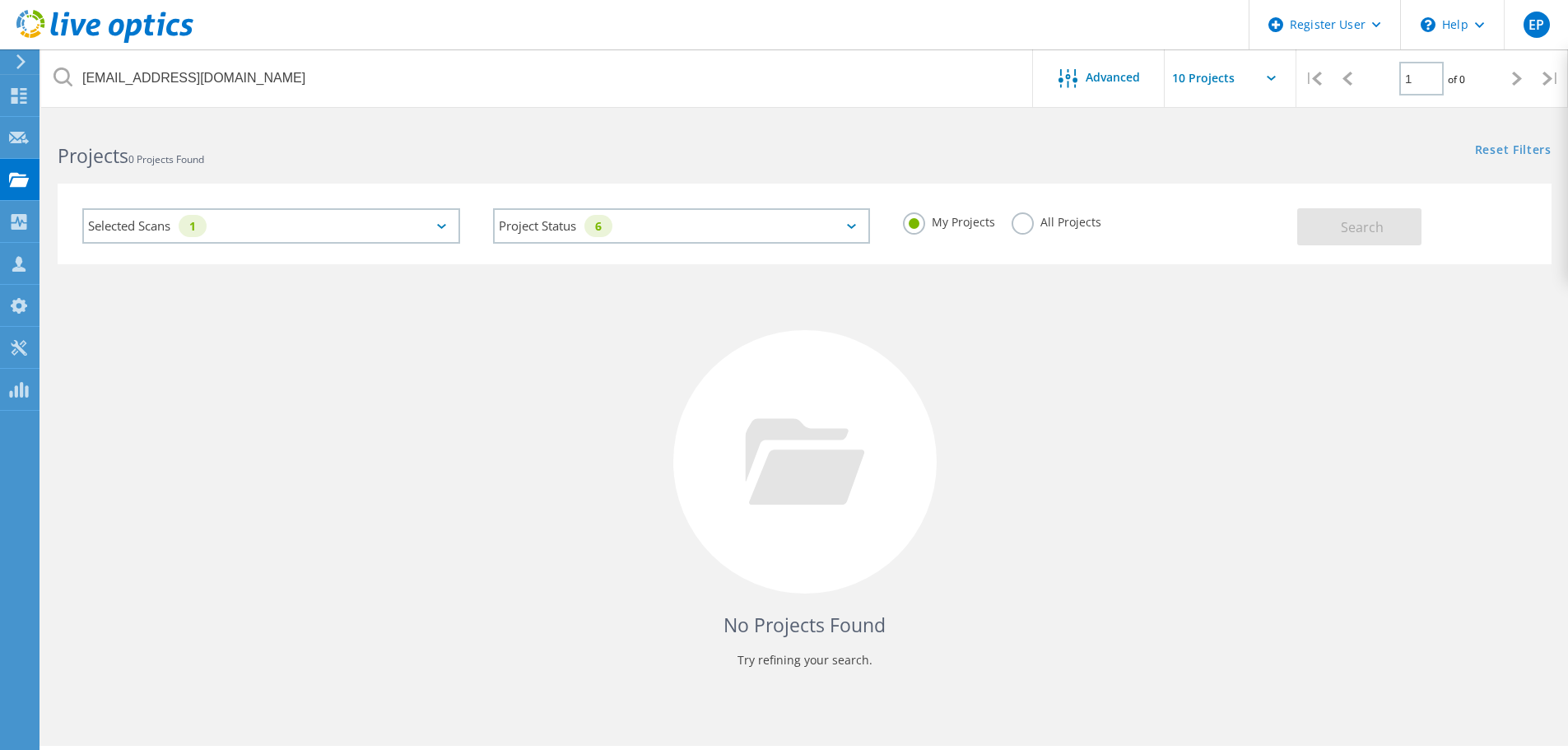
click at [509, 137] on div "Projects 0 Projects Found" at bounding box center [422, 141] width 763 height 43
click at [396, 215] on div "Selected Scans 1" at bounding box center [271, 226] width 378 height 36
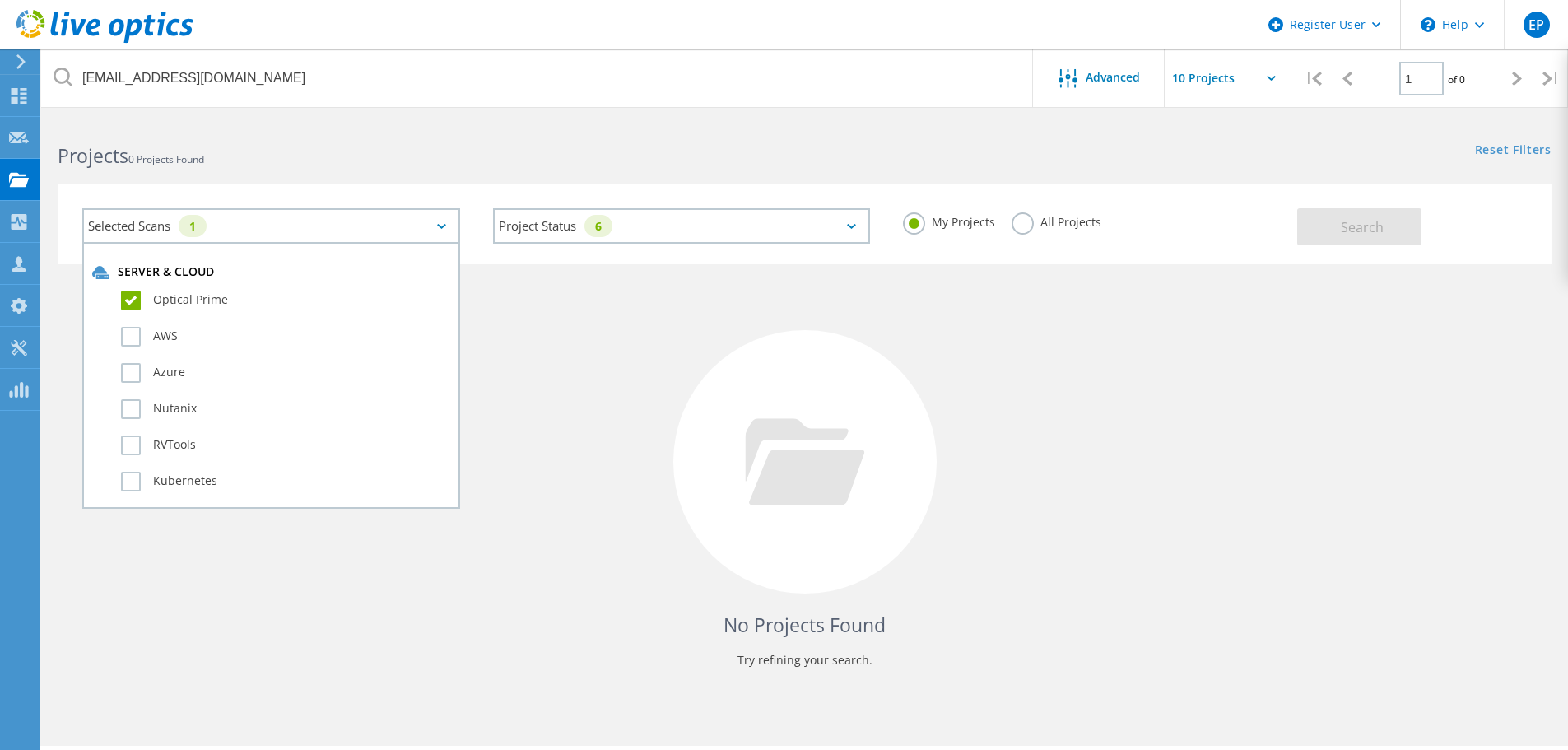
click at [661, 173] on div "Selected Scans 1 Server & Cloud Optical Prime AWS Azure Nutanix RVTools Kuberne…" at bounding box center [804, 214] width 1527 height 102
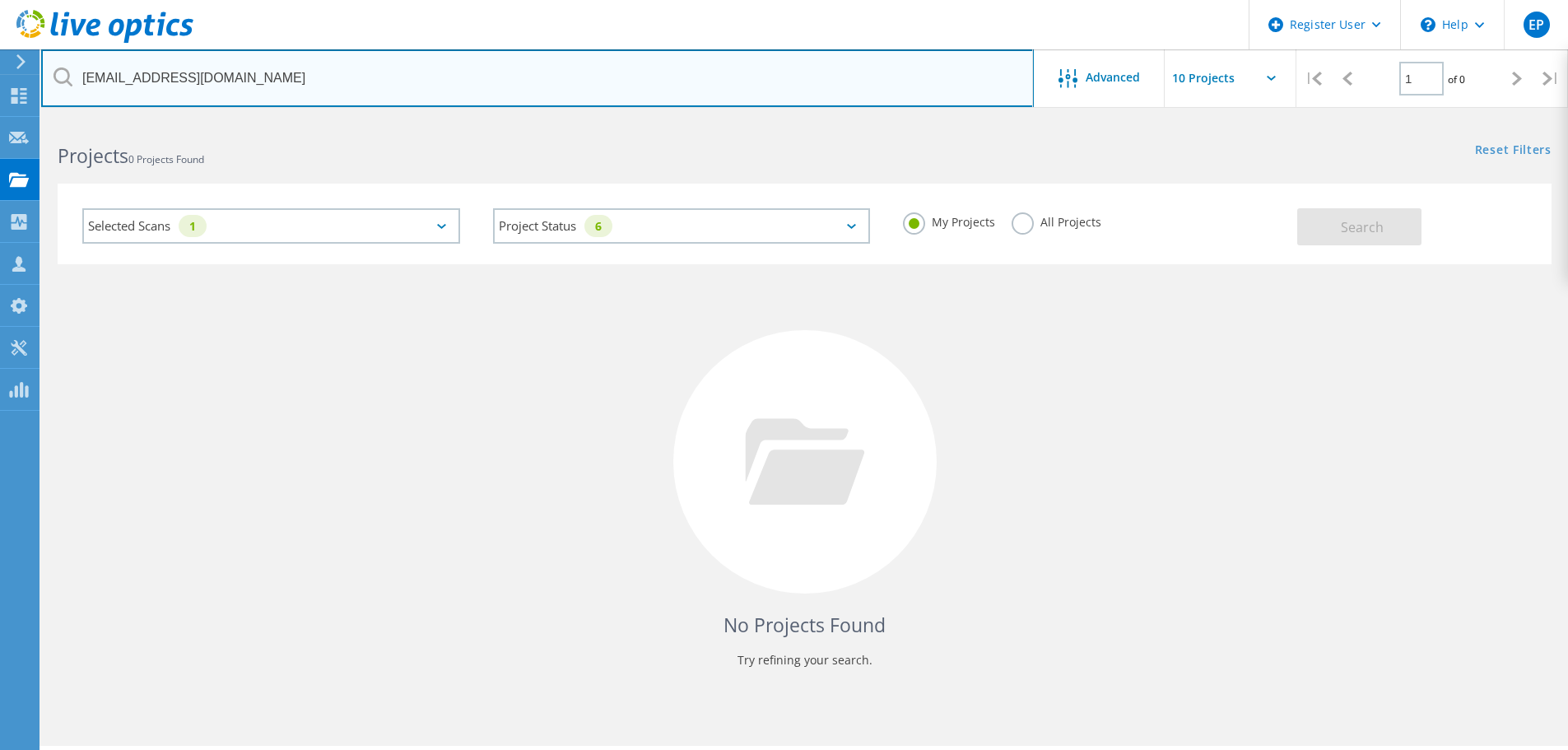
click at [491, 77] on input "[EMAIL_ADDRESS][DOMAIN_NAME]" at bounding box center [537, 77] width 993 height 57
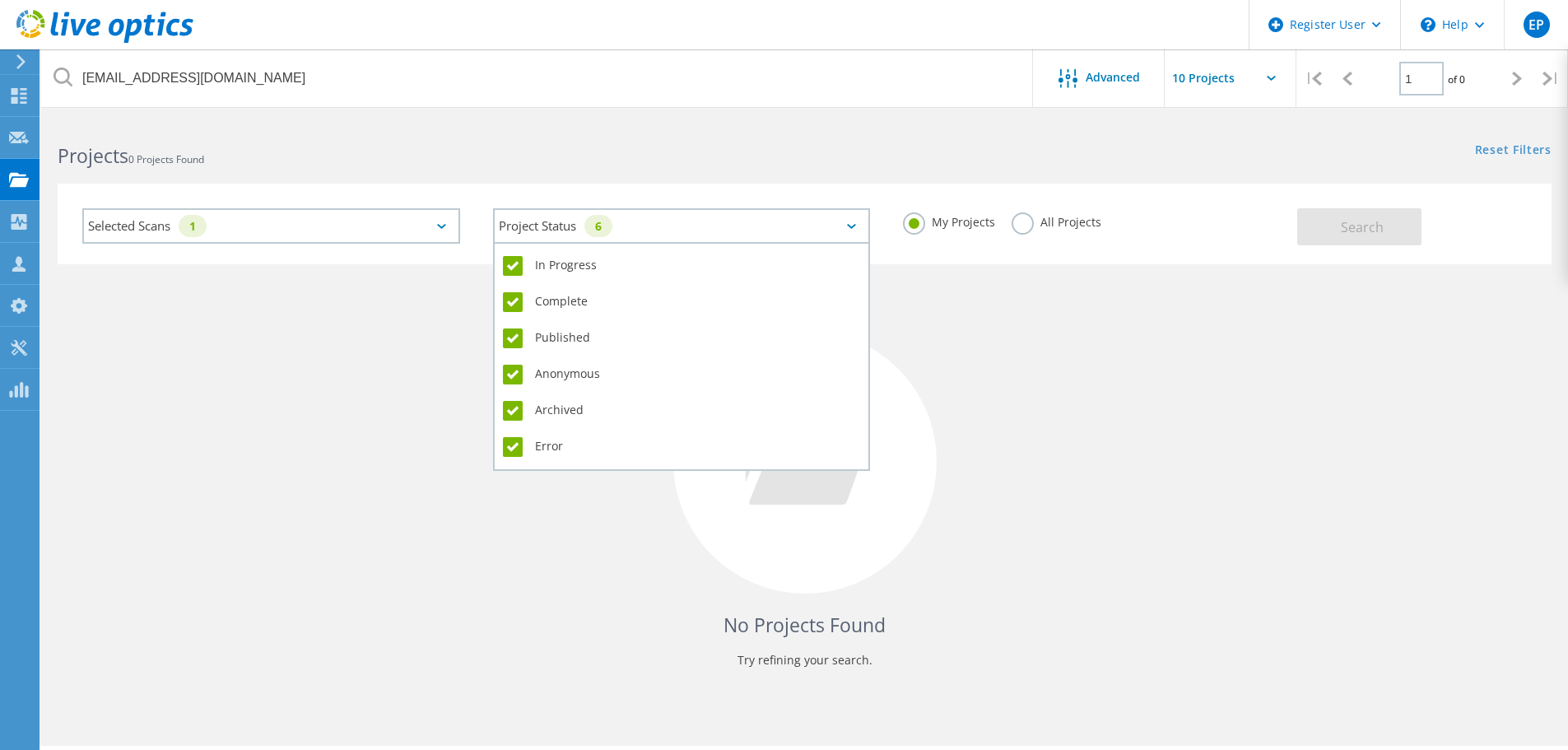
click at [685, 231] on div "Project Status 6" at bounding box center [682, 226] width 378 height 36
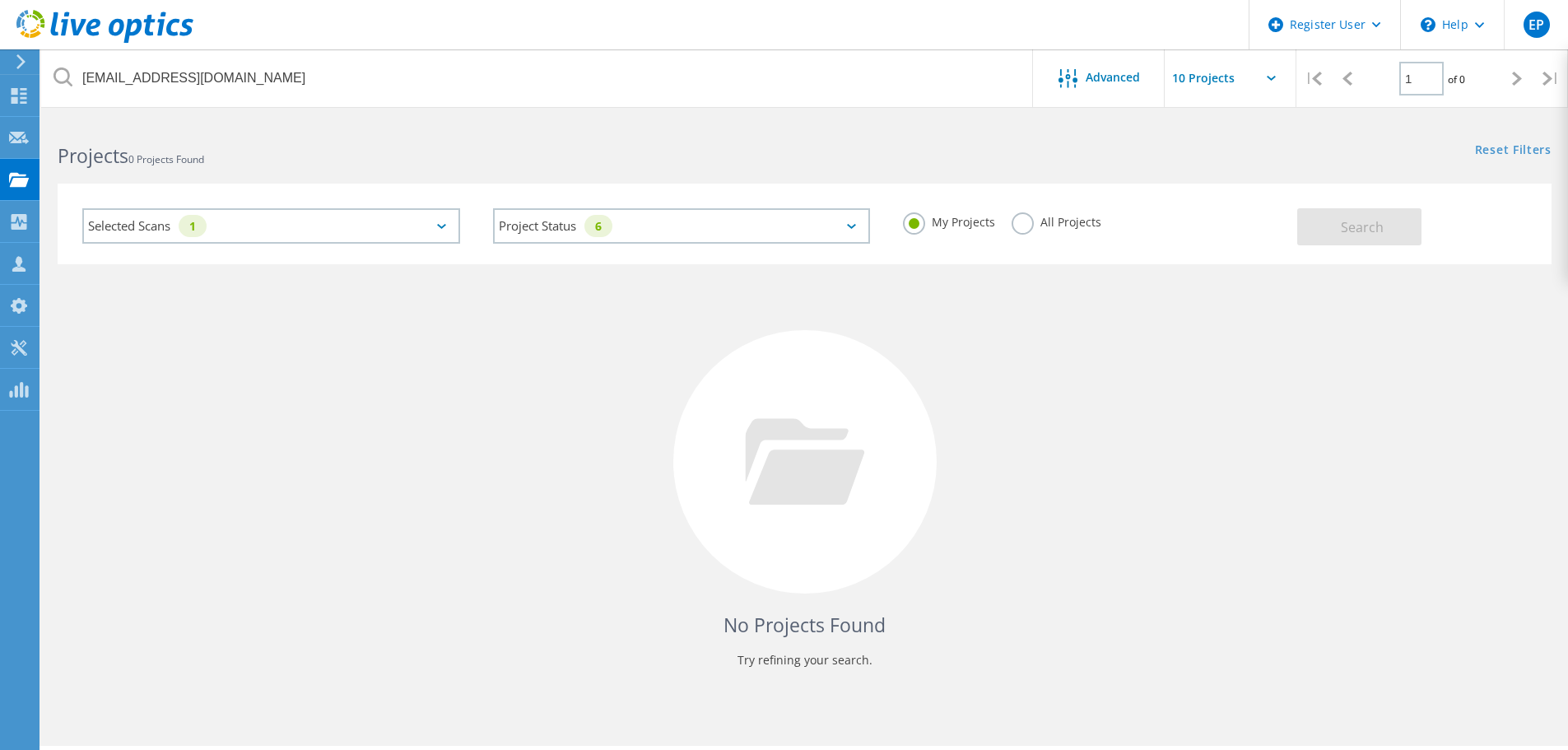
click at [339, 370] on div "No Projects Found Try refining your search." at bounding box center [804, 476] width 1494 height 425
click at [381, 241] on div "Selected Scans 1" at bounding box center [271, 226] width 378 height 36
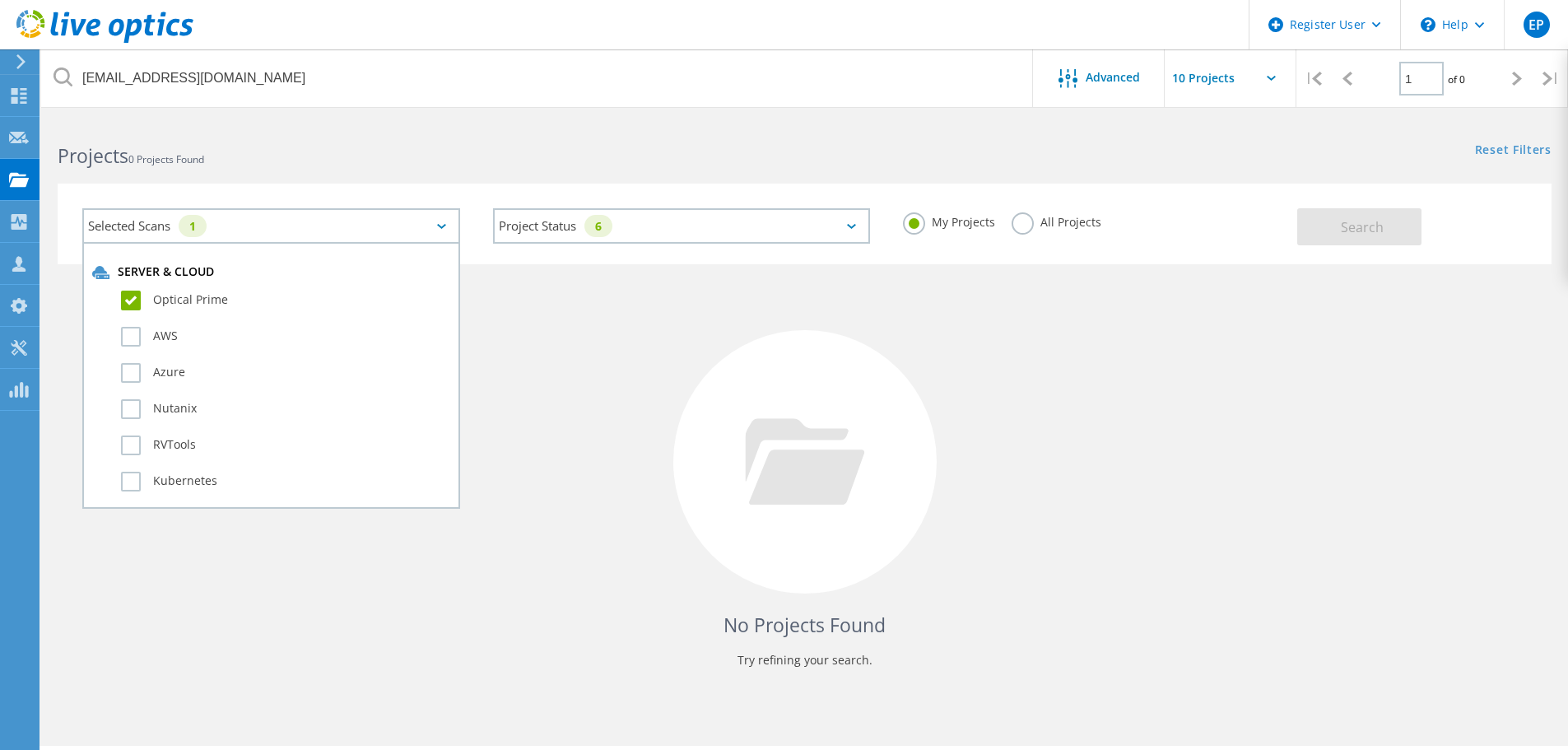
click at [556, 369] on div "No Projects Found Try refining your search." at bounding box center [804, 476] width 1494 height 425
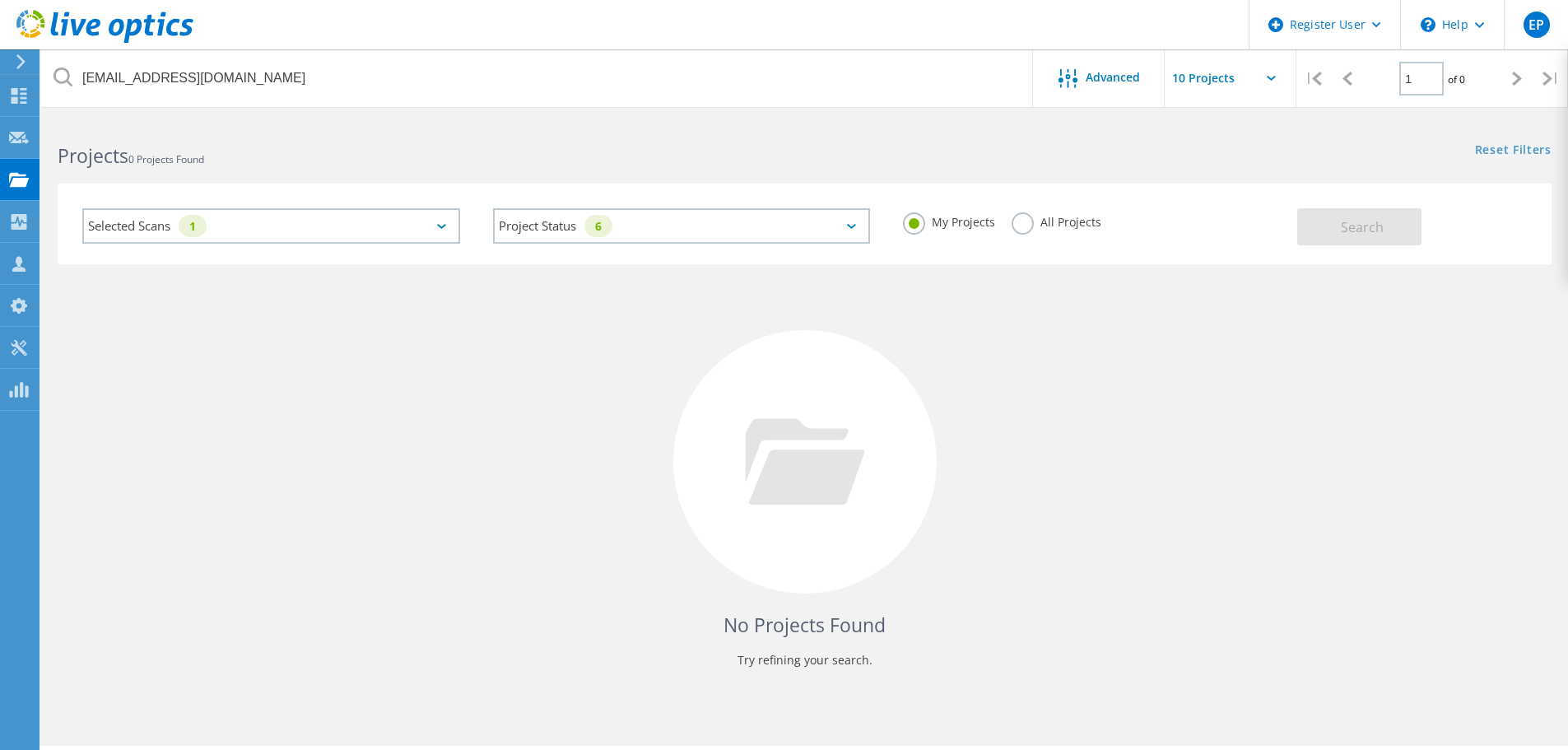
click at [1055, 227] on label "All Projects" at bounding box center [1057, 220] width 90 height 16
click at [0, 0] on input "All Projects" at bounding box center [0, 0] width 0 height 0
click at [1386, 225] on button "Search" at bounding box center [1359, 226] width 124 height 37
click at [486, 365] on div "No Projects Found Try refining your search." at bounding box center [804, 476] width 1494 height 425
click at [384, 236] on div "Selected Scans 1" at bounding box center [271, 226] width 378 height 36
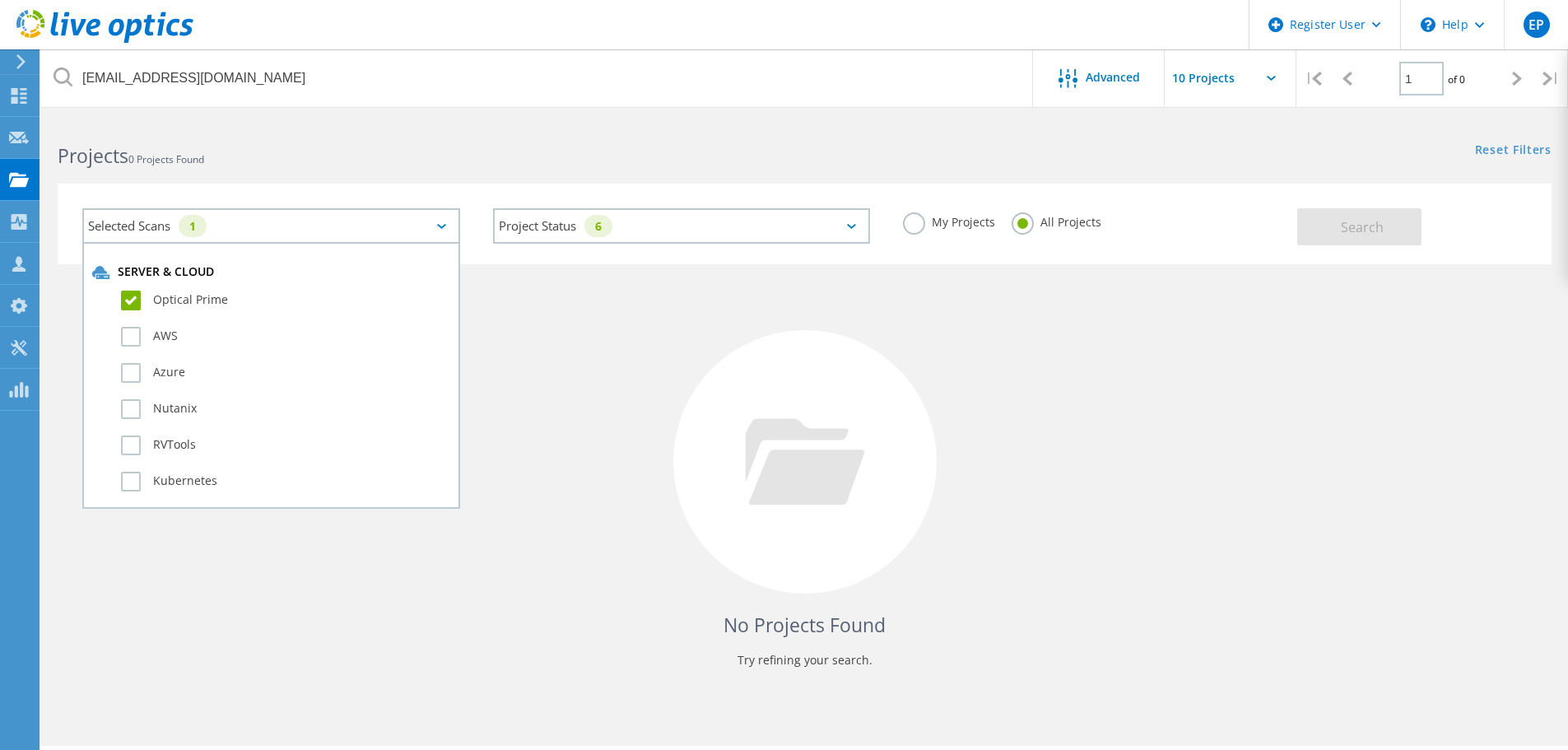
click at [558, 364] on div "No Projects Found Try refining your search." at bounding box center [804, 476] width 1494 height 425
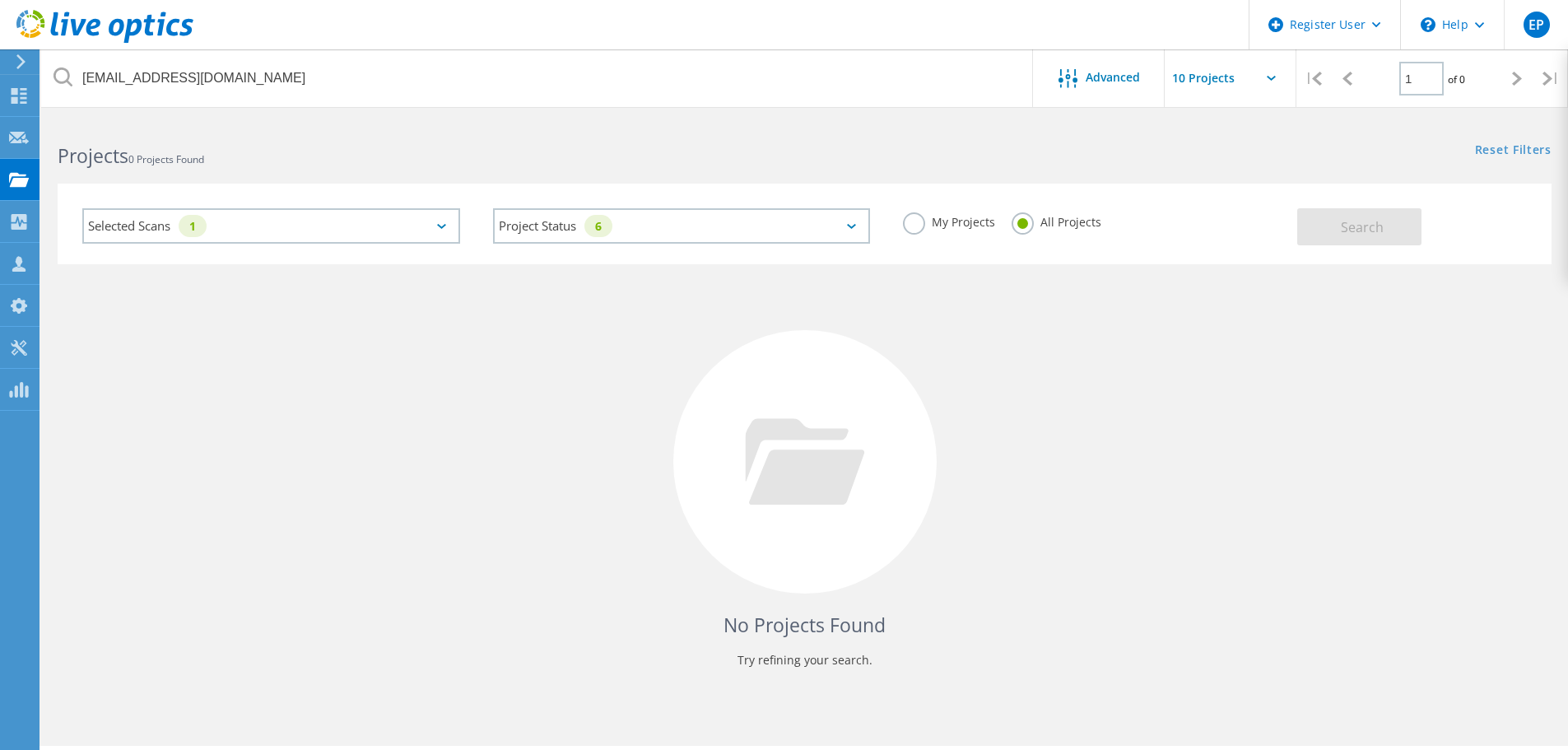
click at [72, 11] on icon at bounding box center [105, 27] width 177 height 34
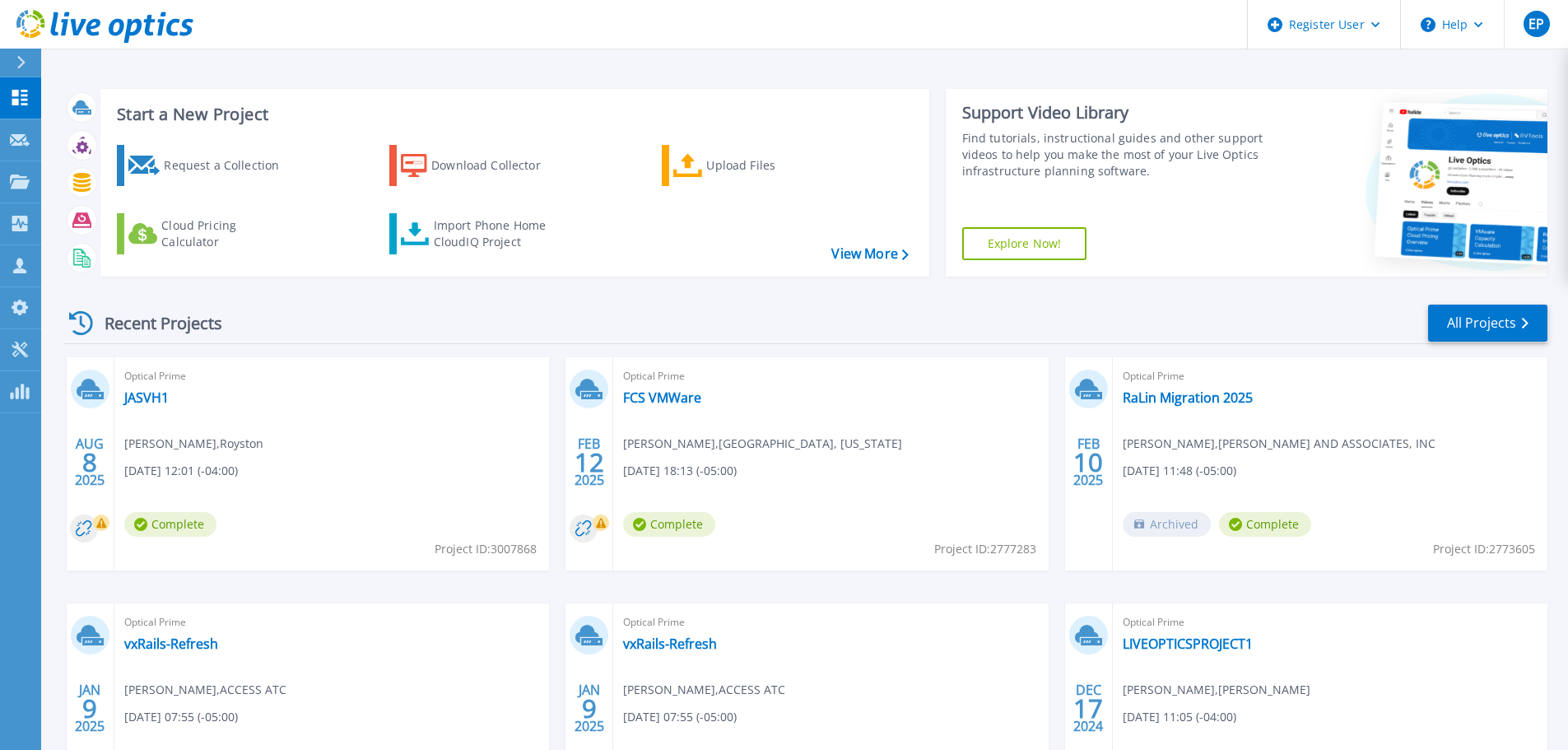
click at [438, 448] on div "Optical Prime JASVH1 Tim Schempp , Royston 08/08/2025, 12:01 (-04:00) Complete …" at bounding box center [331, 464] width 435 height 213
click at [15, 192] on link "Projects Projects" at bounding box center [20, 182] width 41 height 42
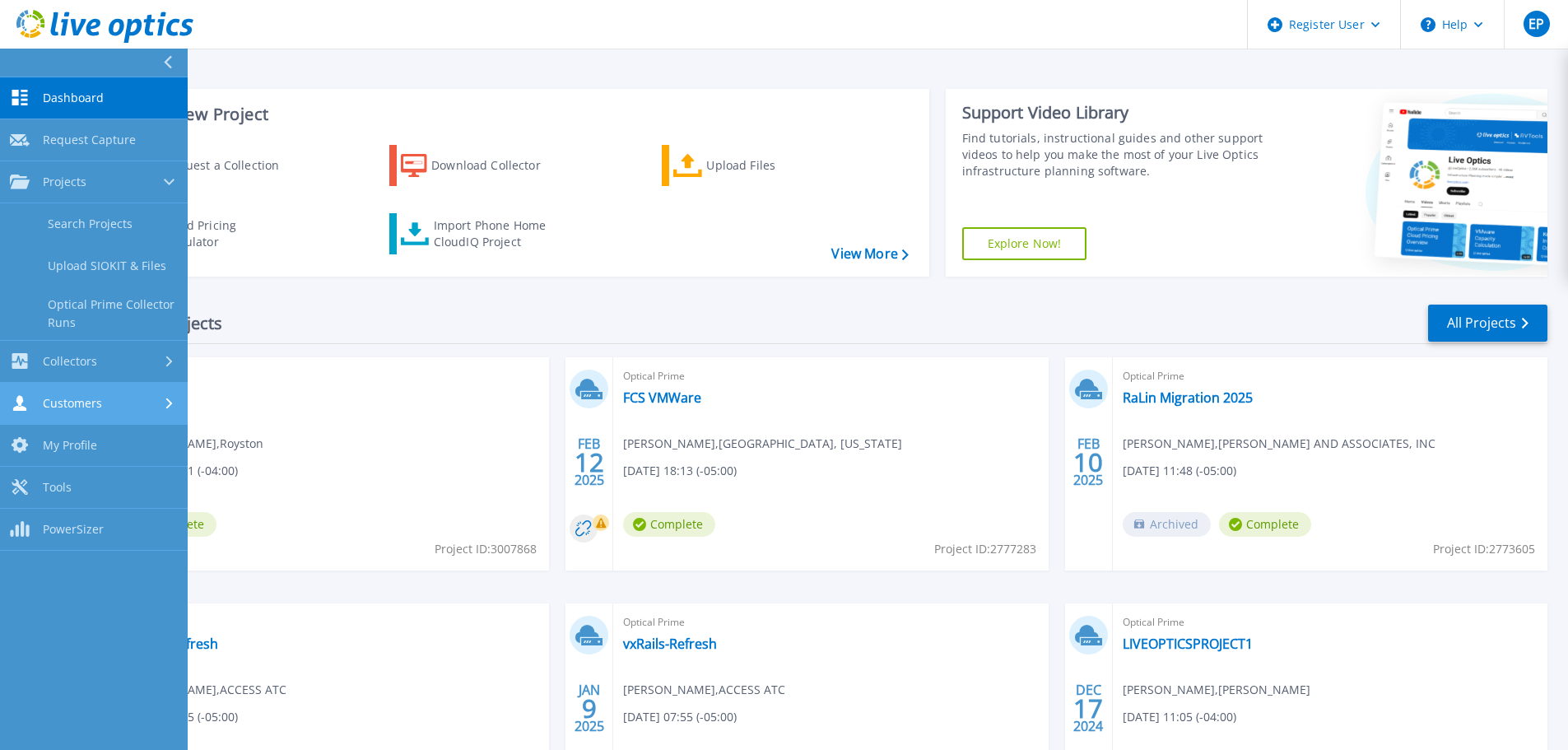
click at [101, 396] on span "Customers" at bounding box center [72, 403] width 59 height 15
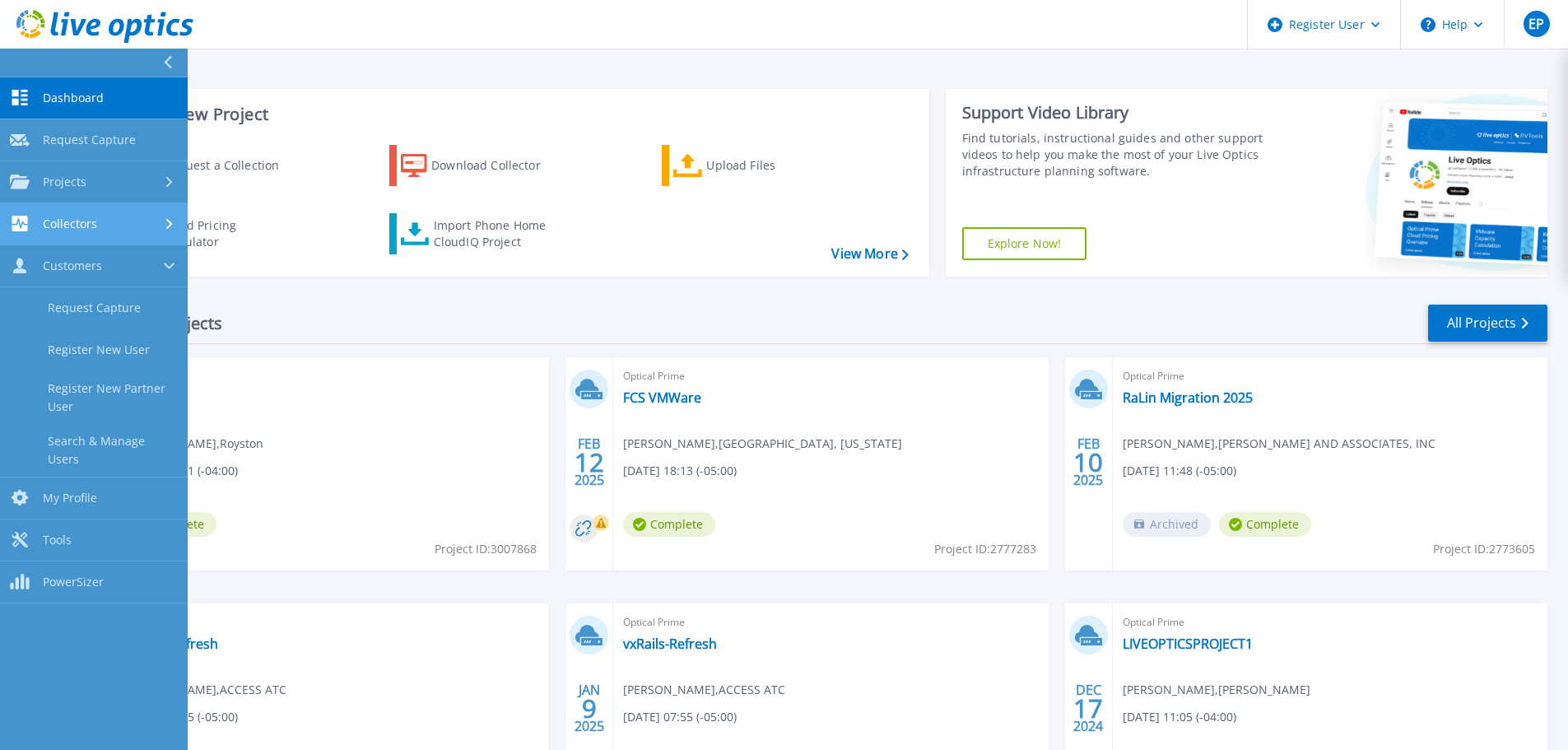
click at [122, 217] on div "Collectors" at bounding box center [94, 223] width 168 height 16
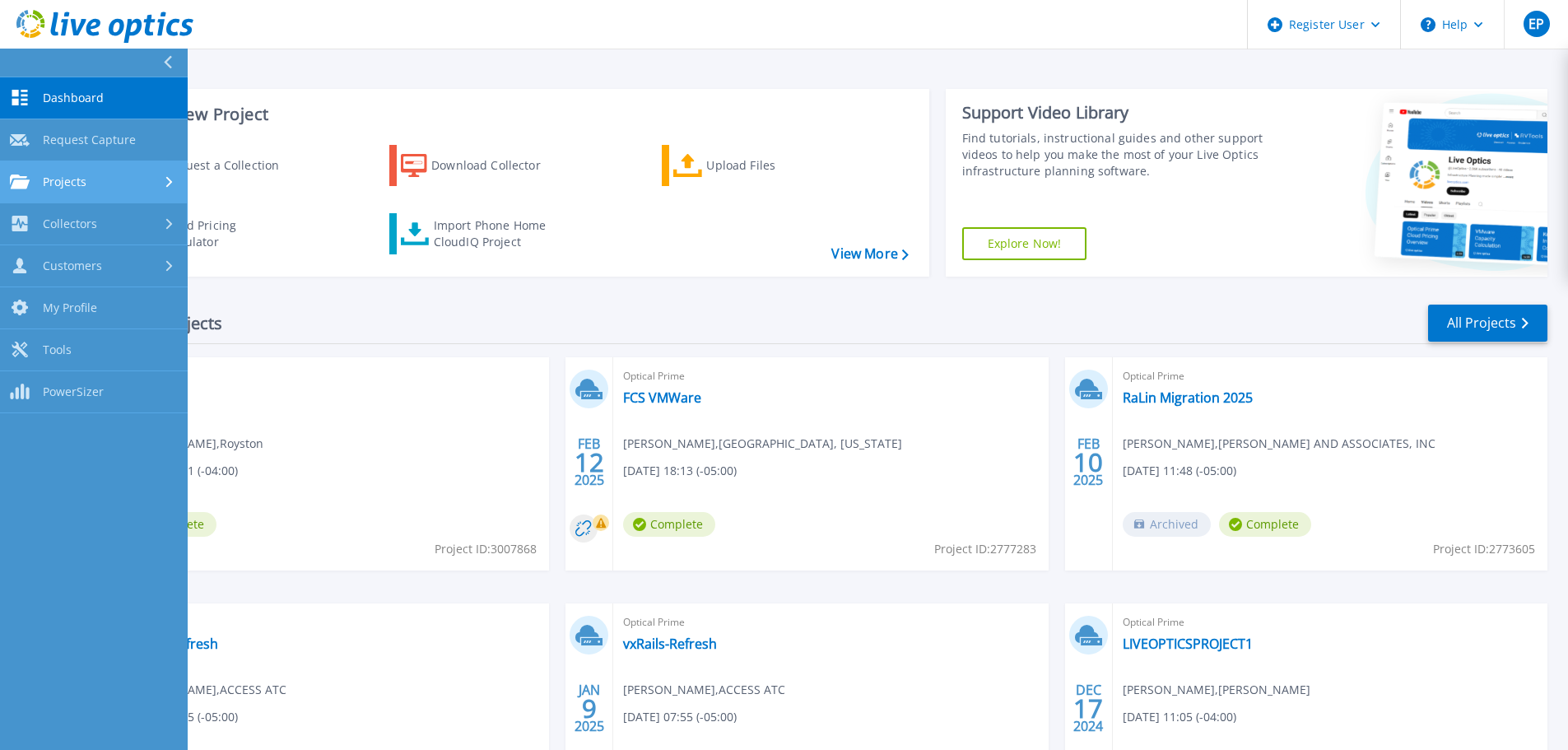
click at [122, 189] on link "Projects Projects" at bounding box center [93, 182] width 187 height 42
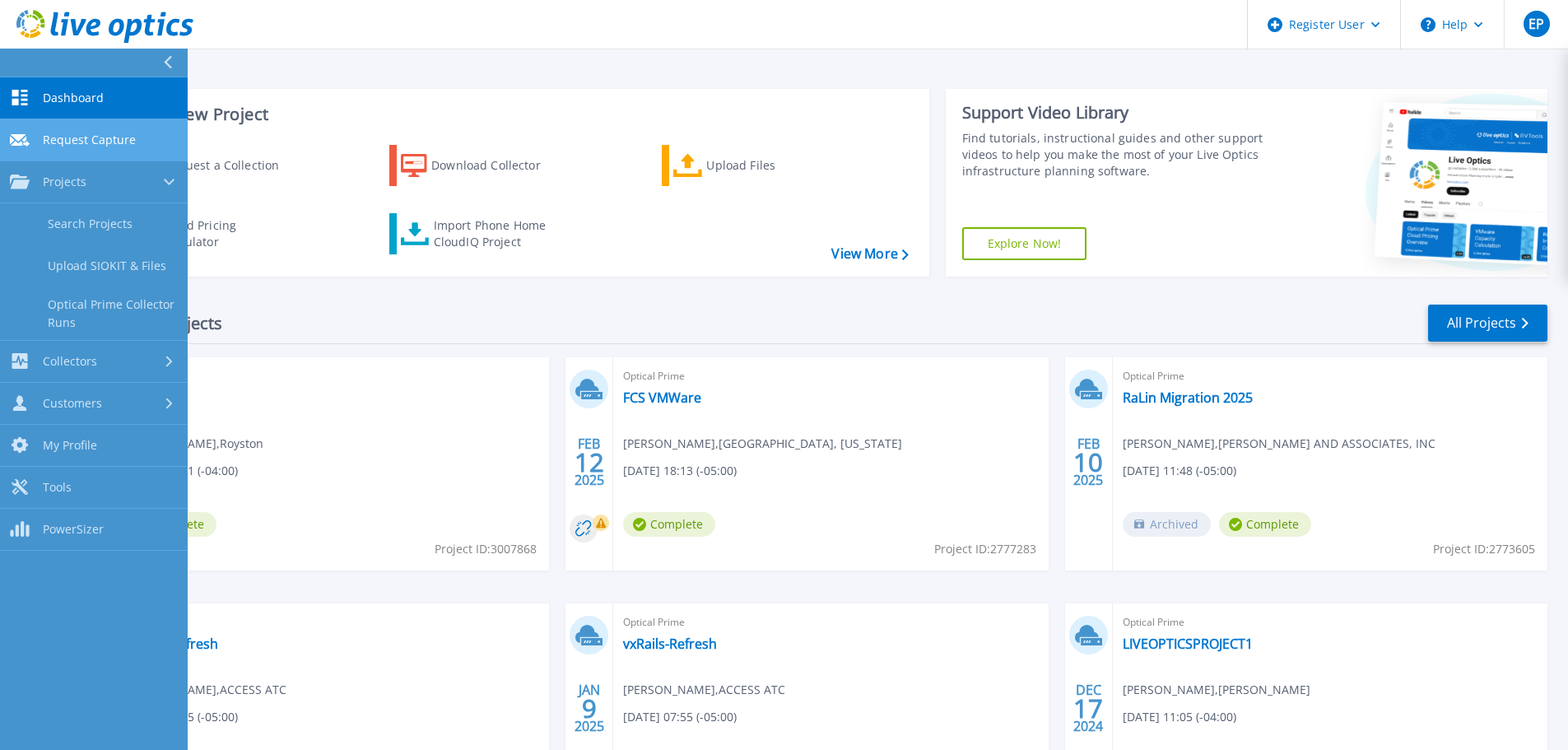
click at [119, 156] on link "Request Capture Request Capture" at bounding box center [93, 140] width 187 height 42
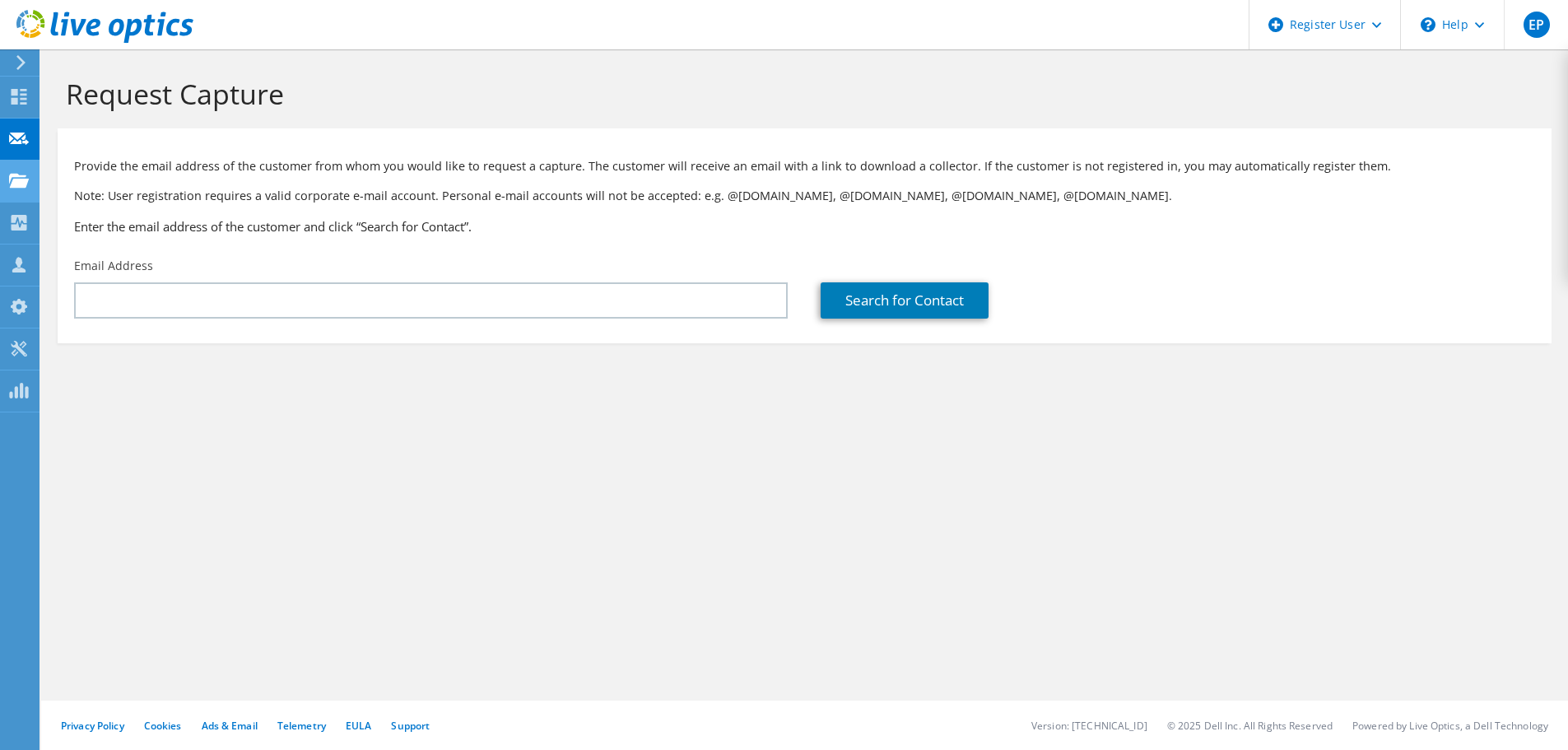
click at [19, 179] on use at bounding box center [19, 180] width 20 height 14
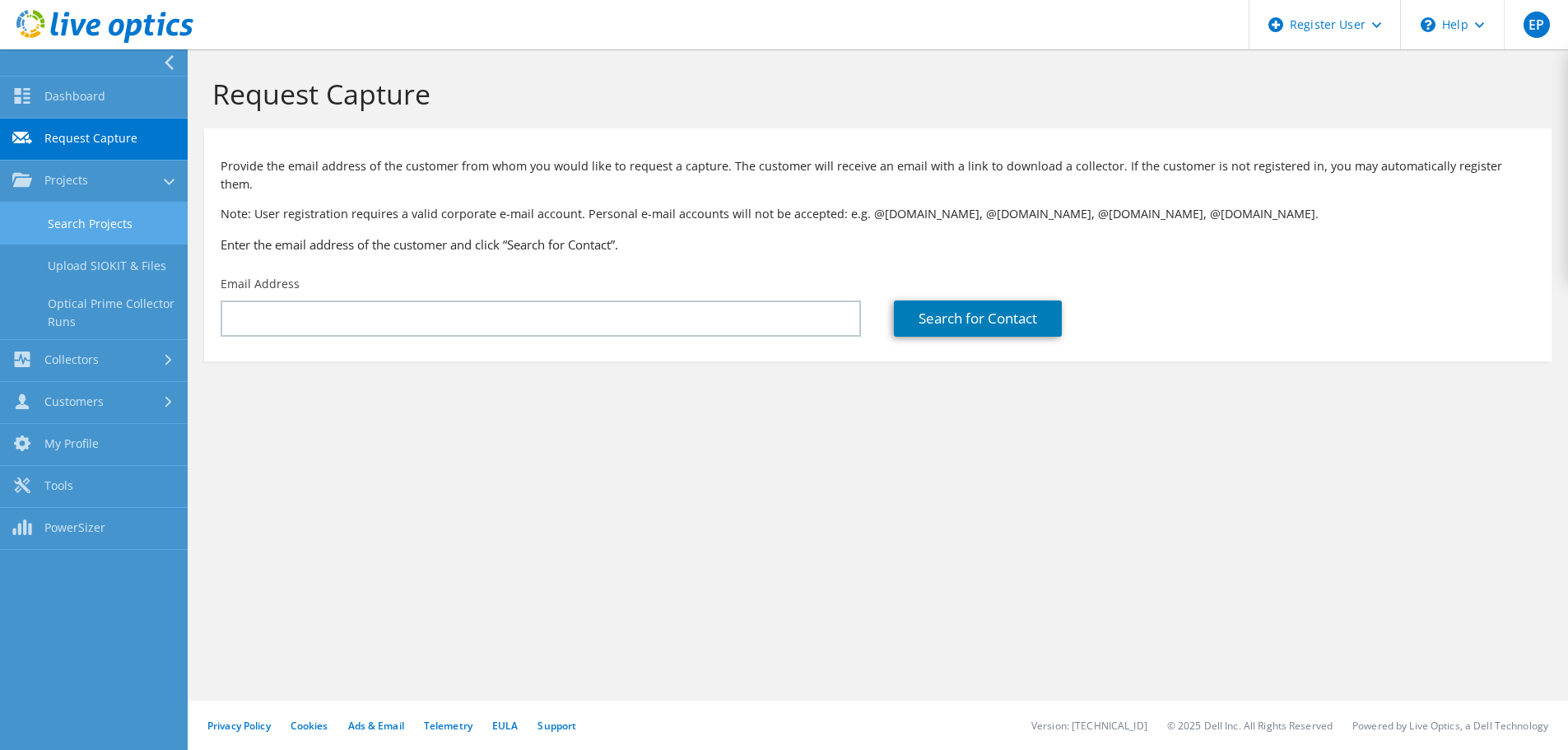
click at [65, 230] on link "Search Projects" at bounding box center [93, 223] width 187 height 42
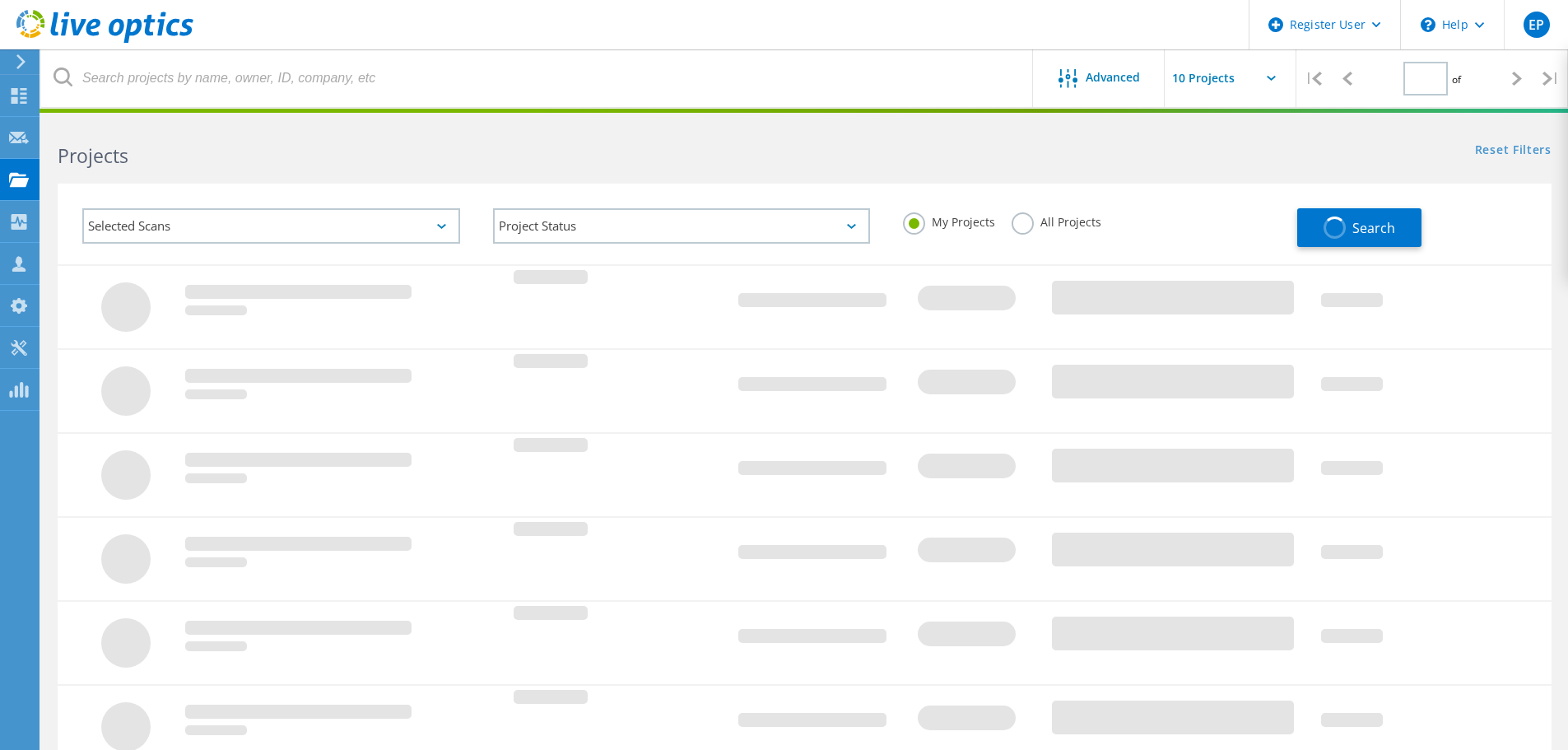
type input "1"
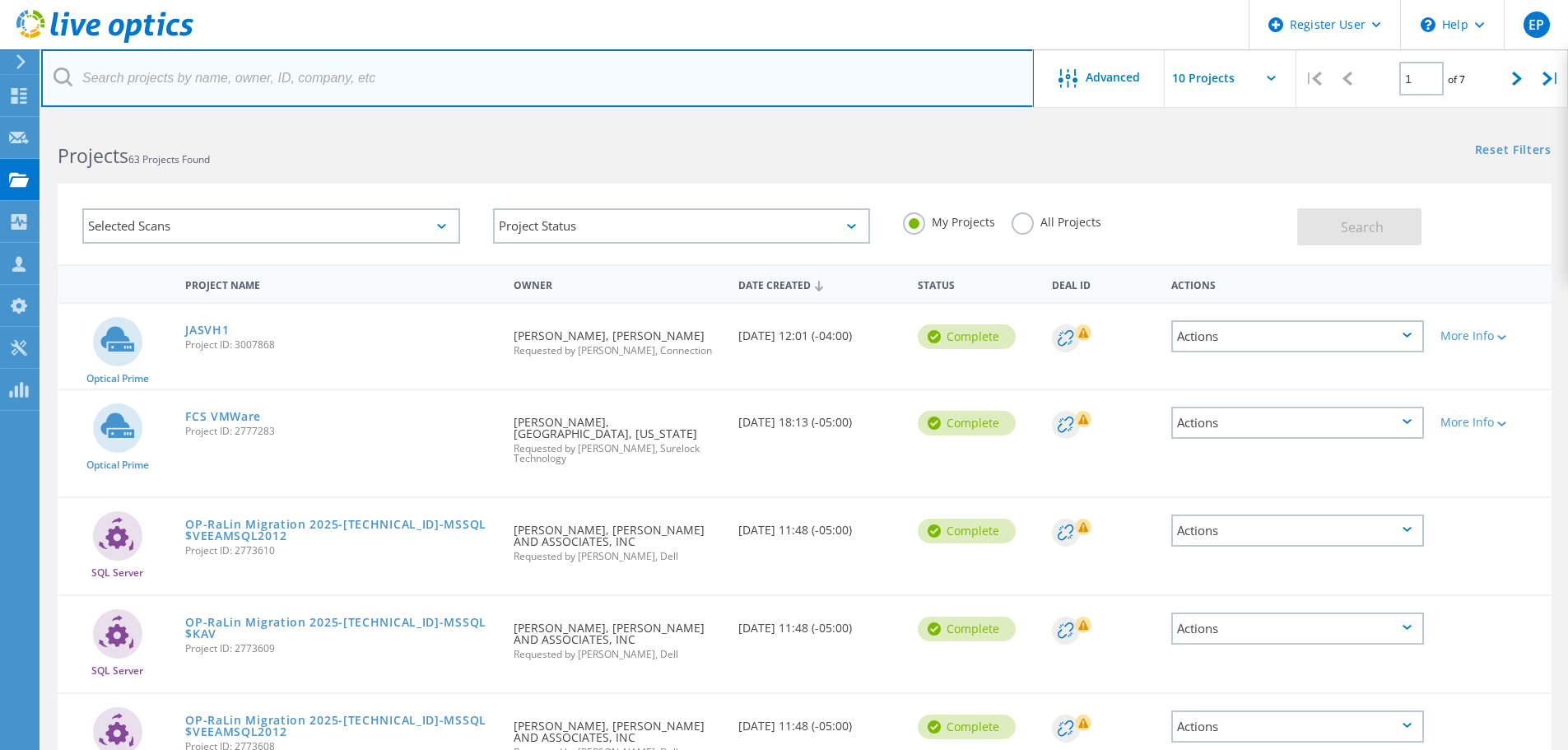
paste input "[EMAIL_ADDRESS][DOMAIN_NAME]"
type input "[EMAIL_ADDRESS][DOMAIN_NAME]"
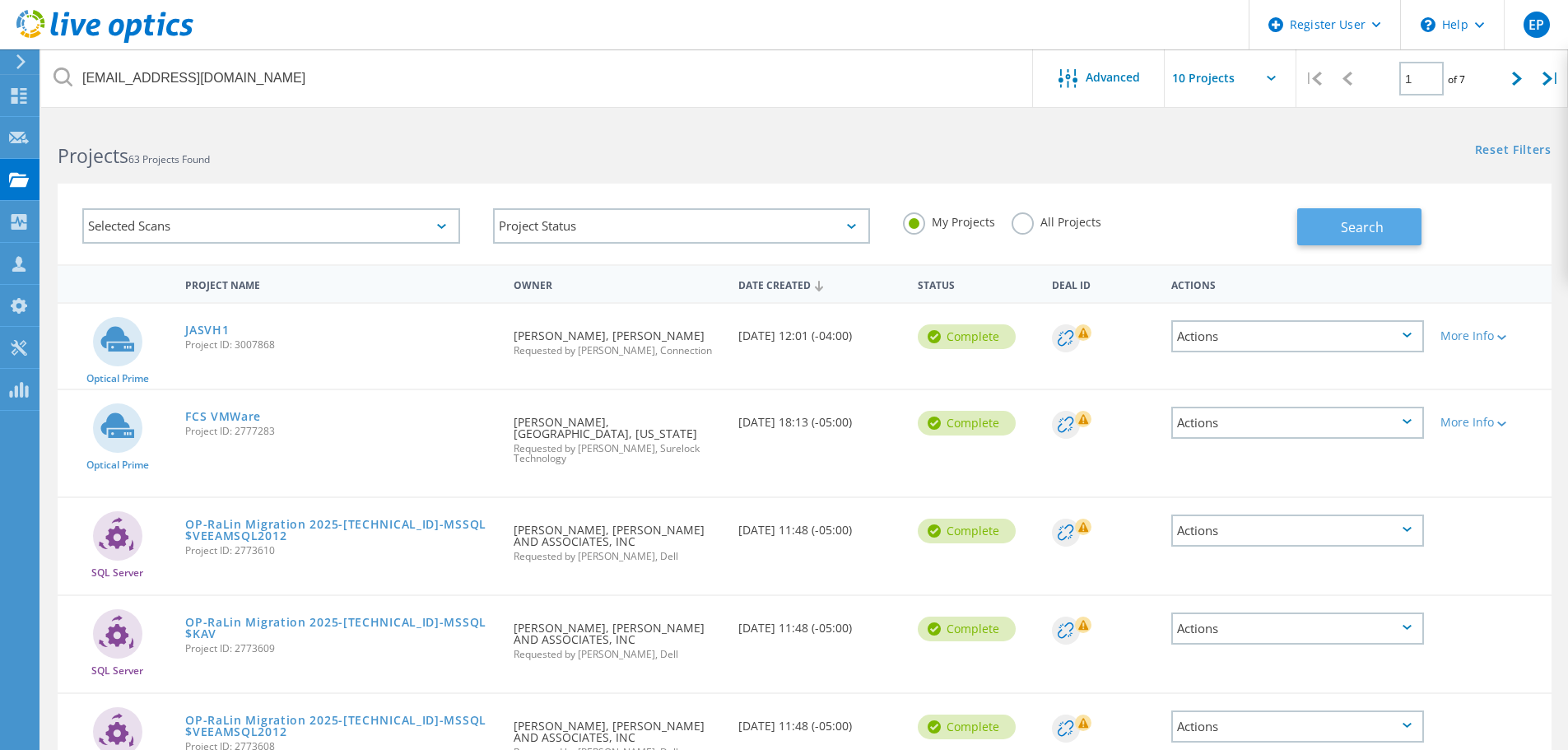
click at [1326, 216] on button "Search" at bounding box center [1359, 226] width 124 height 37
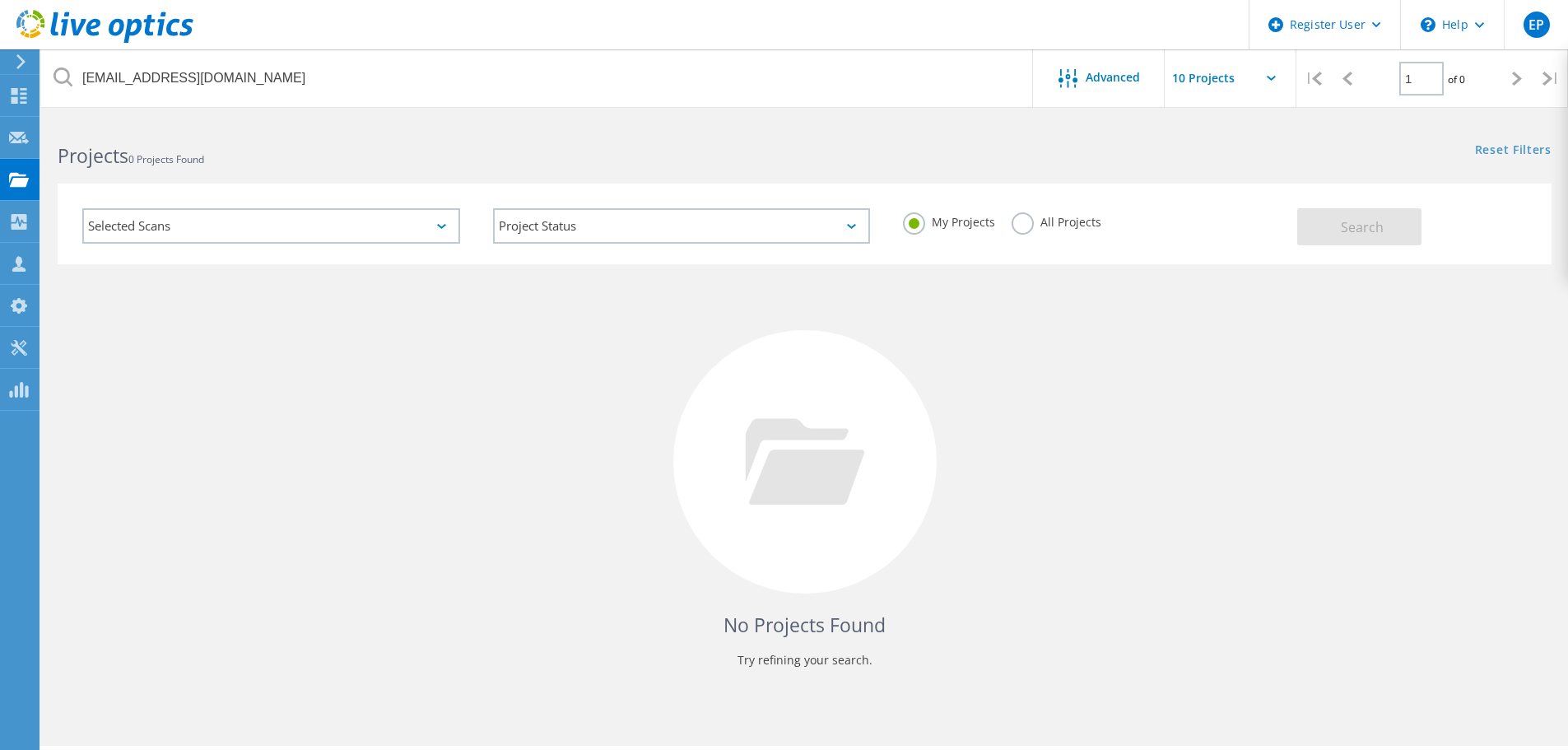
click at [1060, 223] on label "All Projects" at bounding box center [1057, 220] width 90 height 16
click at [0, 0] on input "All Projects" at bounding box center [0, 0] width 0 height 0
drag, startPoint x: 1344, startPoint y: 221, endPoint x: 1310, endPoint y: 226, distance: 34.4
click at [1345, 222] on span "Search" at bounding box center [1361, 227] width 42 height 18
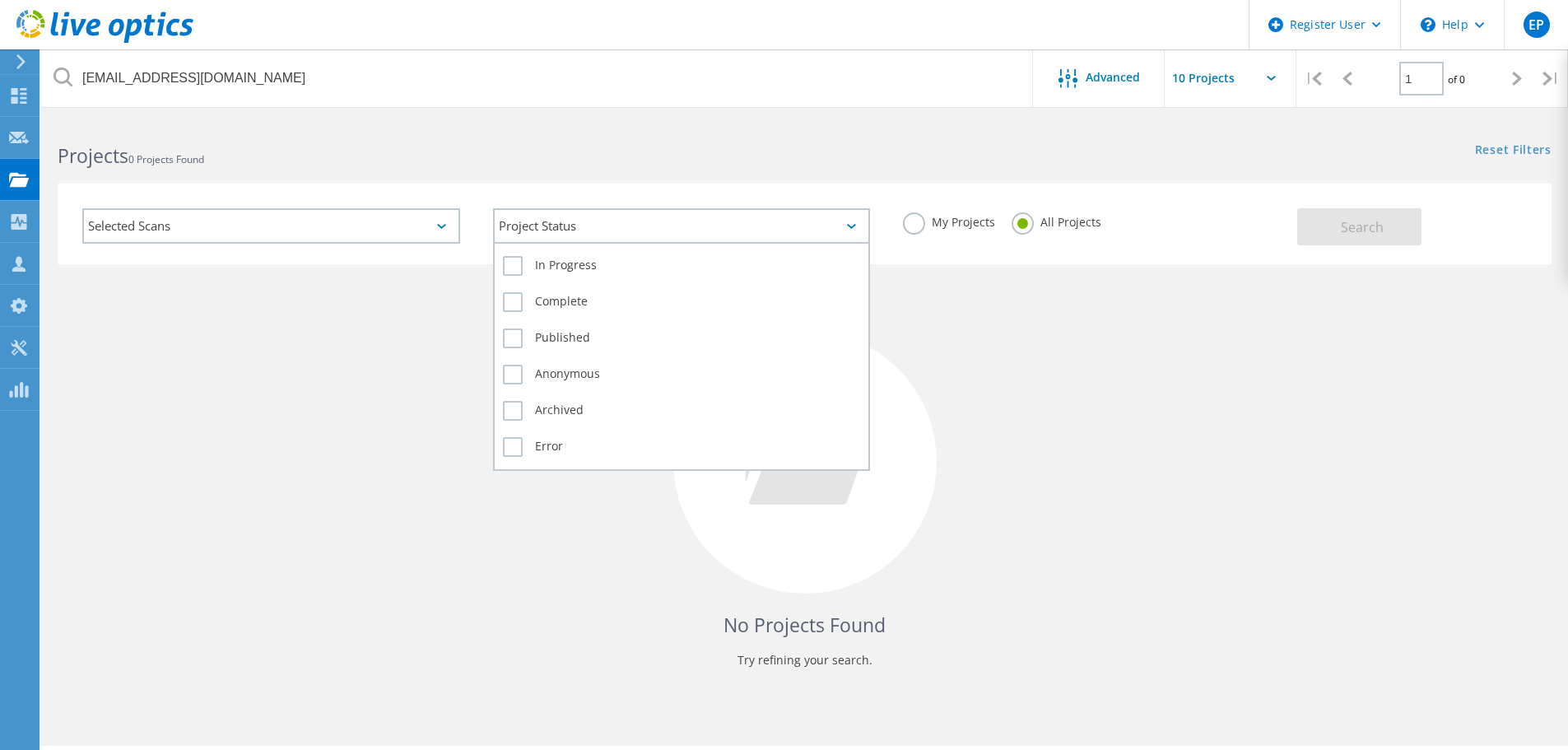
click at [690, 233] on div "Project Status" at bounding box center [682, 226] width 378 height 36
click at [561, 276] on div "In Progress" at bounding box center [682, 269] width 358 height 36
click at [556, 444] on label "Error" at bounding box center [682, 447] width 358 height 20
click at [0, 0] on input "Error" at bounding box center [0, 0] width 0 height 0
click at [552, 398] on div "Archived" at bounding box center [682, 414] width 358 height 36
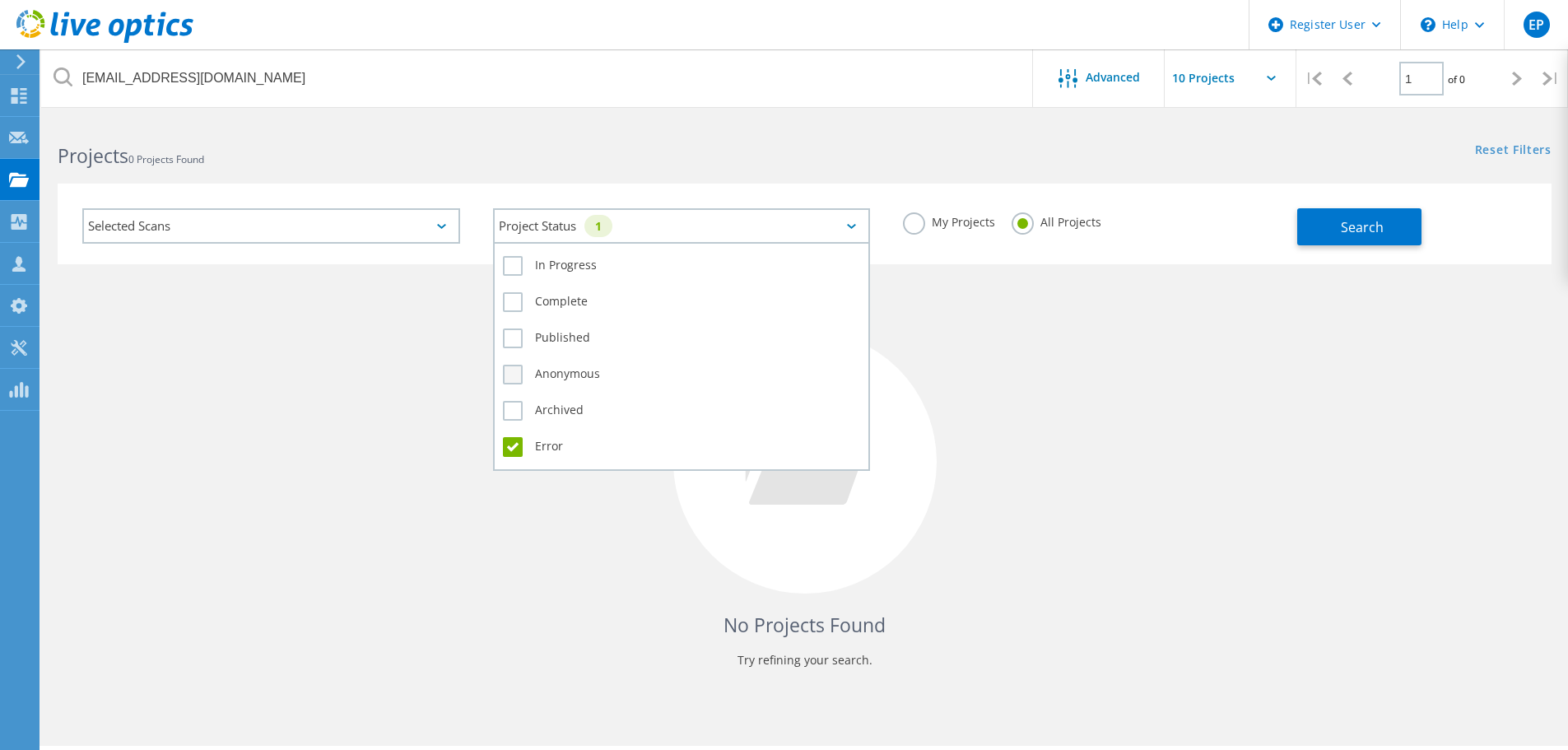
click at [557, 376] on label "Anonymous" at bounding box center [682, 375] width 358 height 20
click at [0, 0] on input "Anonymous" at bounding box center [0, 0] width 0 height 0
click at [550, 403] on label "Archived" at bounding box center [682, 410] width 358 height 20
click at [0, 0] on input "Archived" at bounding box center [0, 0] width 0 height 0
click at [554, 338] on label "Published" at bounding box center [682, 338] width 358 height 20
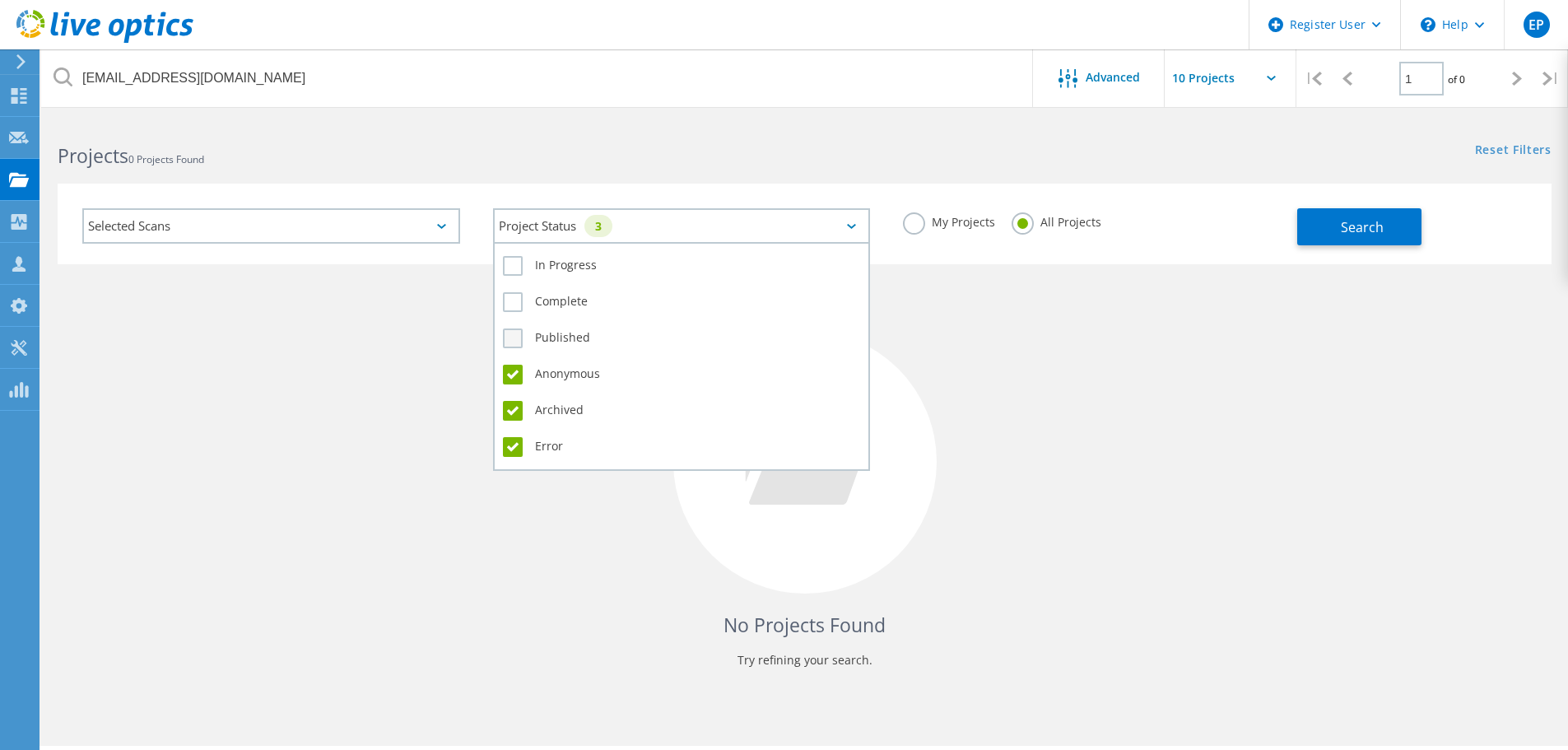
click at [0, 0] on input "Published" at bounding box center [0, 0] width 0 height 0
click at [552, 300] on label "Complete" at bounding box center [682, 302] width 358 height 20
click at [0, 0] on input "Complete" at bounding box center [0, 0] width 0 height 0
click at [553, 253] on div "In Progress" at bounding box center [682, 269] width 358 height 36
drag, startPoint x: 556, startPoint y: 266, endPoint x: 579, endPoint y: 264, distance: 23.1
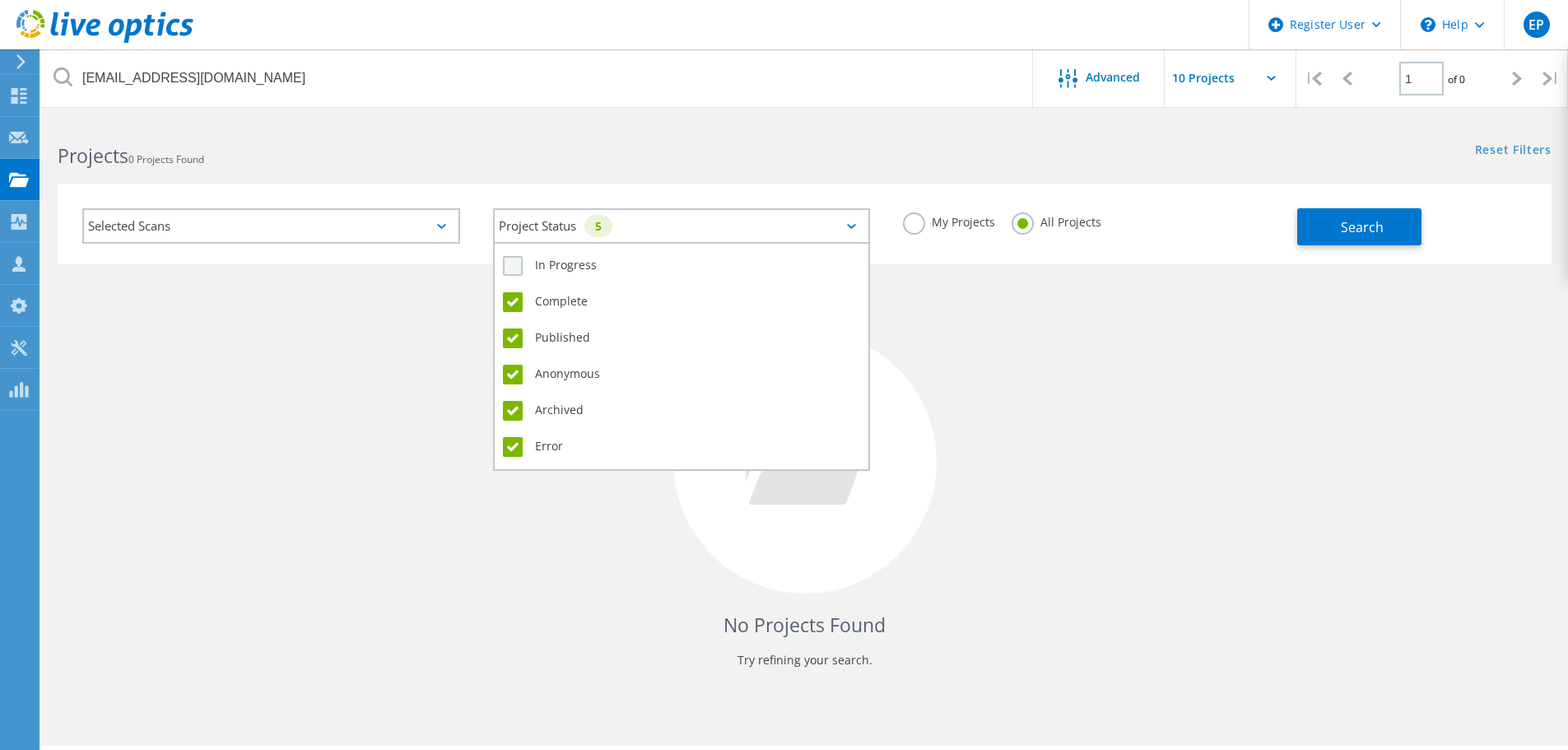
click at [556, 266] on label "In Progress" at bounding box center [682, 266] width 358 height 20
click at [0, 0] on input "In Progress" at bounding box center [0, 0] width 0 height 0
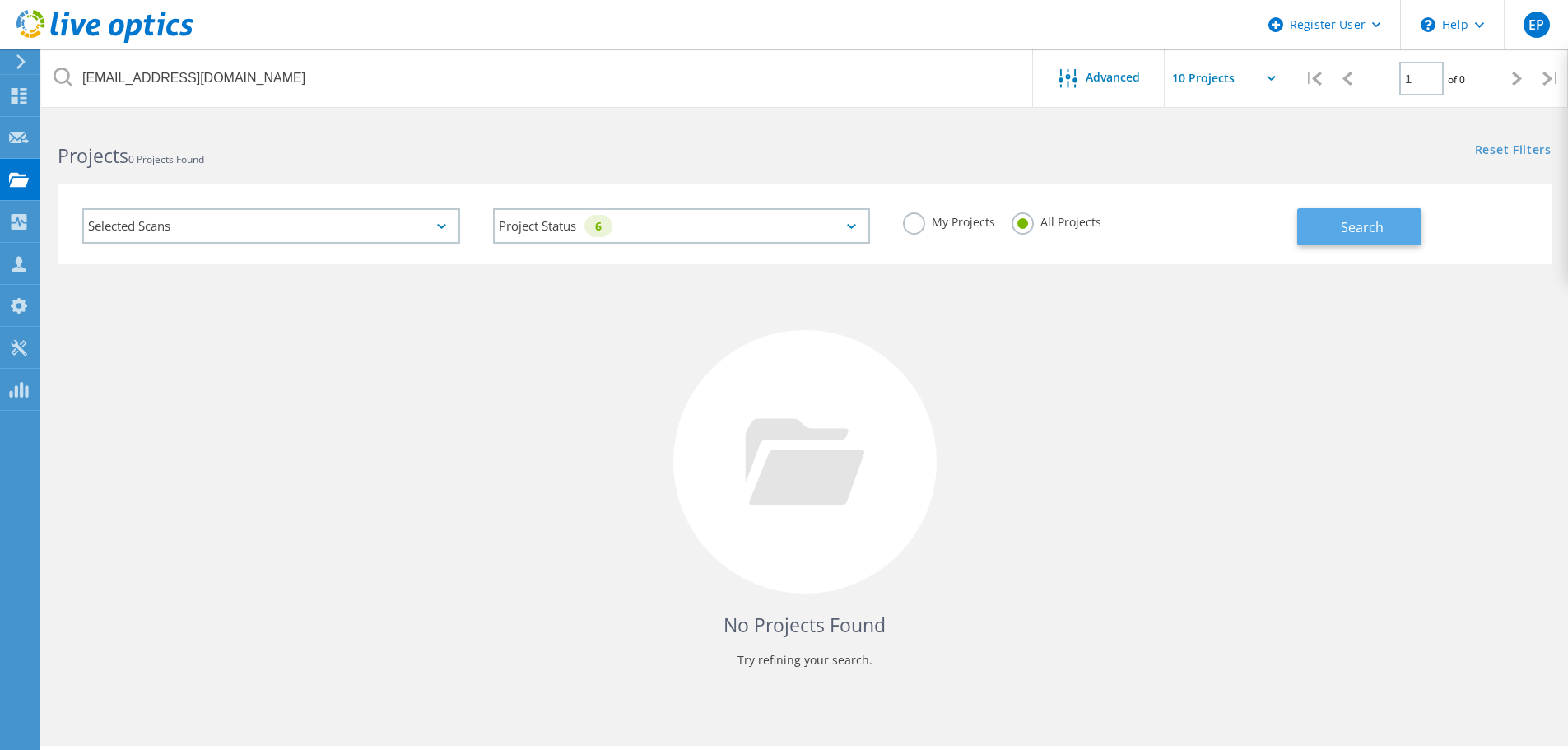
click at [1360, 222] on span "Search" at bounding box center [1361, 227] width 42 height 18
click at [342, 221] on div "Selected Scans" at bounding box center [271, 226] width 378 height 36
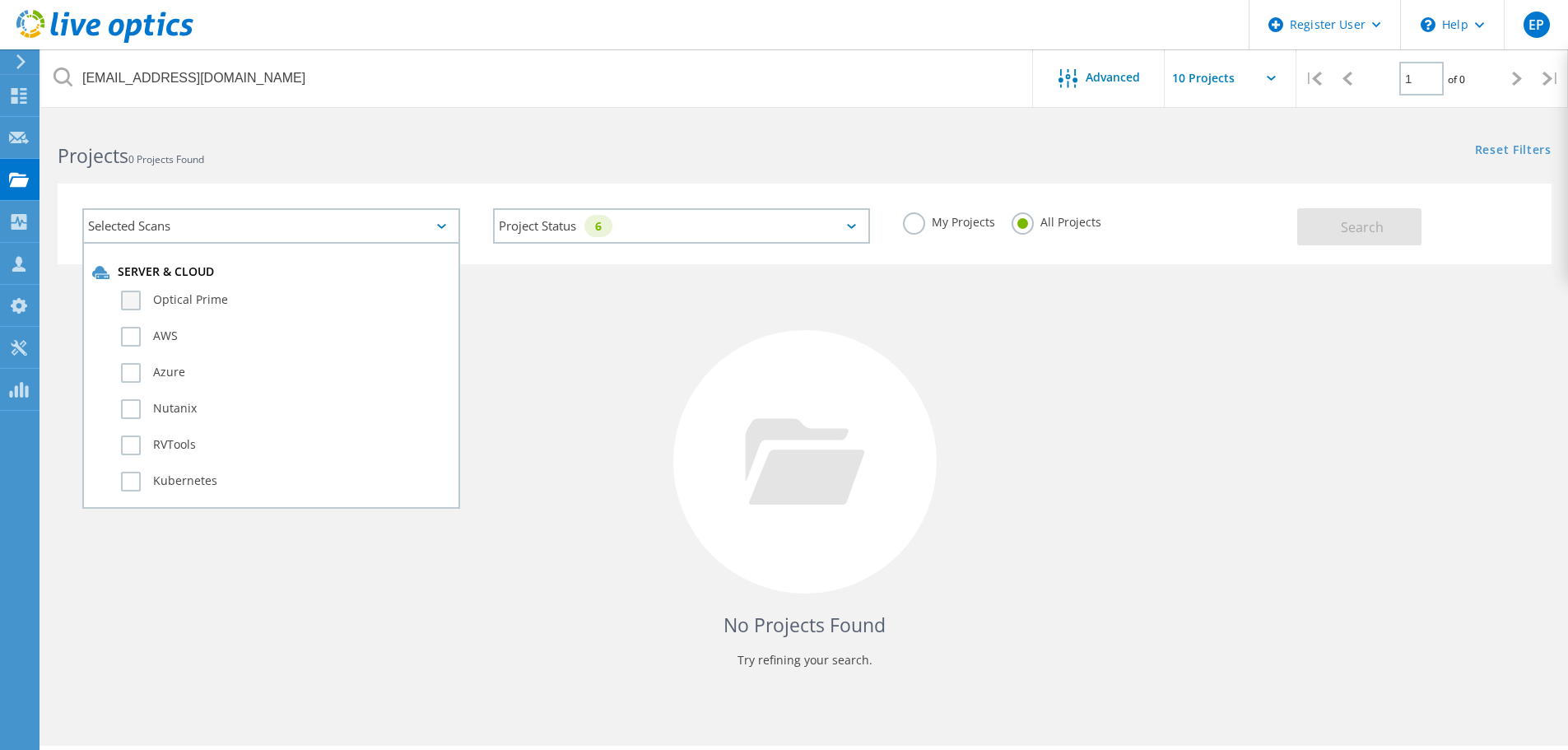
click at [217, 300] on label "Optical Prime" at bounding box center [285, 300] width 329 height 20
click at [0, 0] on input "Optical Prime" at bounding box center [0, 0] width 0 height 0
click at [1335, 246] on div "Selected Scans 1 Server & Cloud Optical Prime AWS Azure Nutanix RVTools Kuberne…" at bounding box center [804, 223] width 1494 height 81
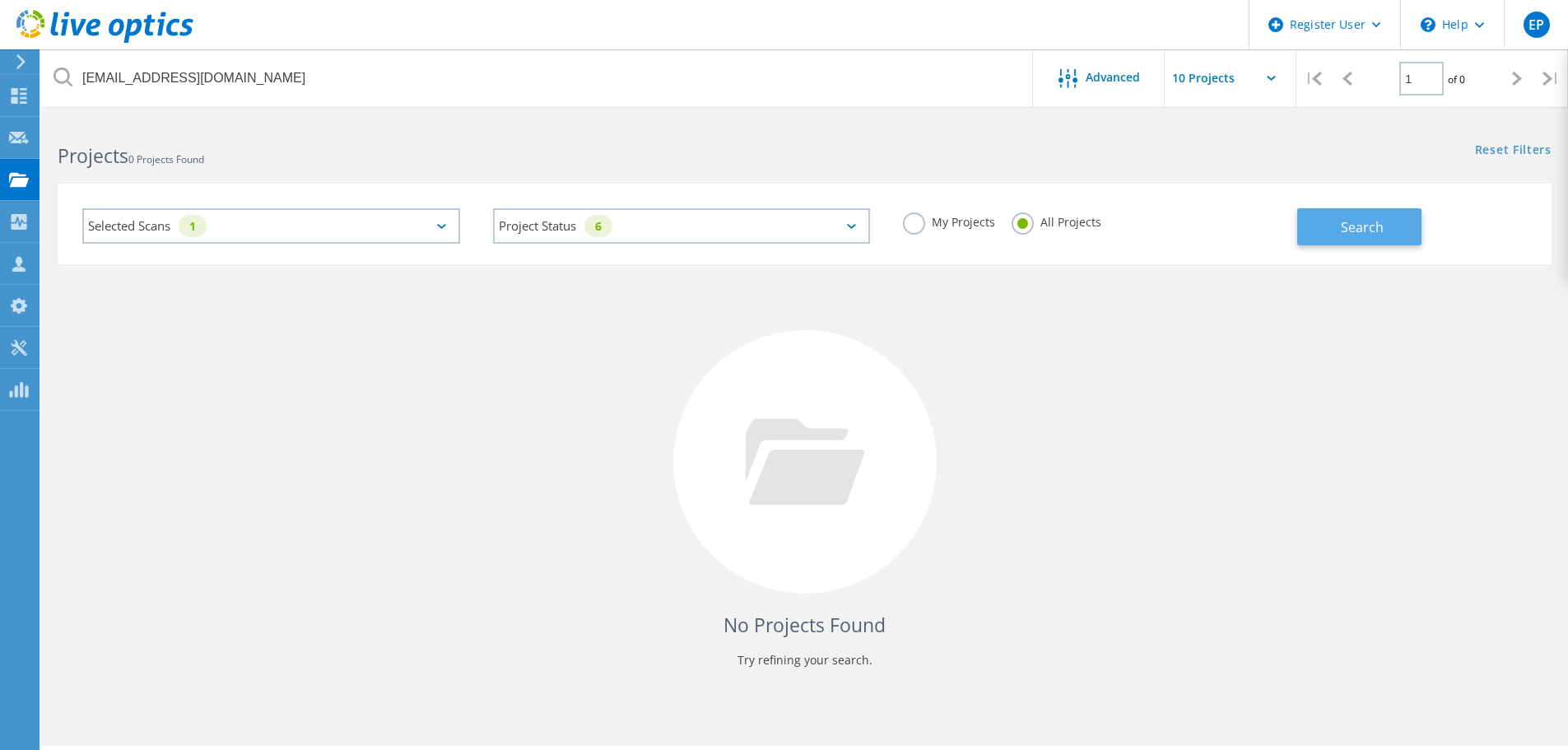
click at [1334, 236] on button "Search" at bounding box center [1359, 226] width 124 height 37
click at [971, 223] on label "My Projects" at bounding box center [948, 220] width 92 height 16
click at [0, 0] on input "My Projects" at bounding box center [0, 0] width 0 height 0
click at [1333, 231] on button "Search" at bounding box center [1359, 226] width 124 height 37
click at [1051, 218] on label "All Projects" at bounding box center [1057, 220] width 90 height 16
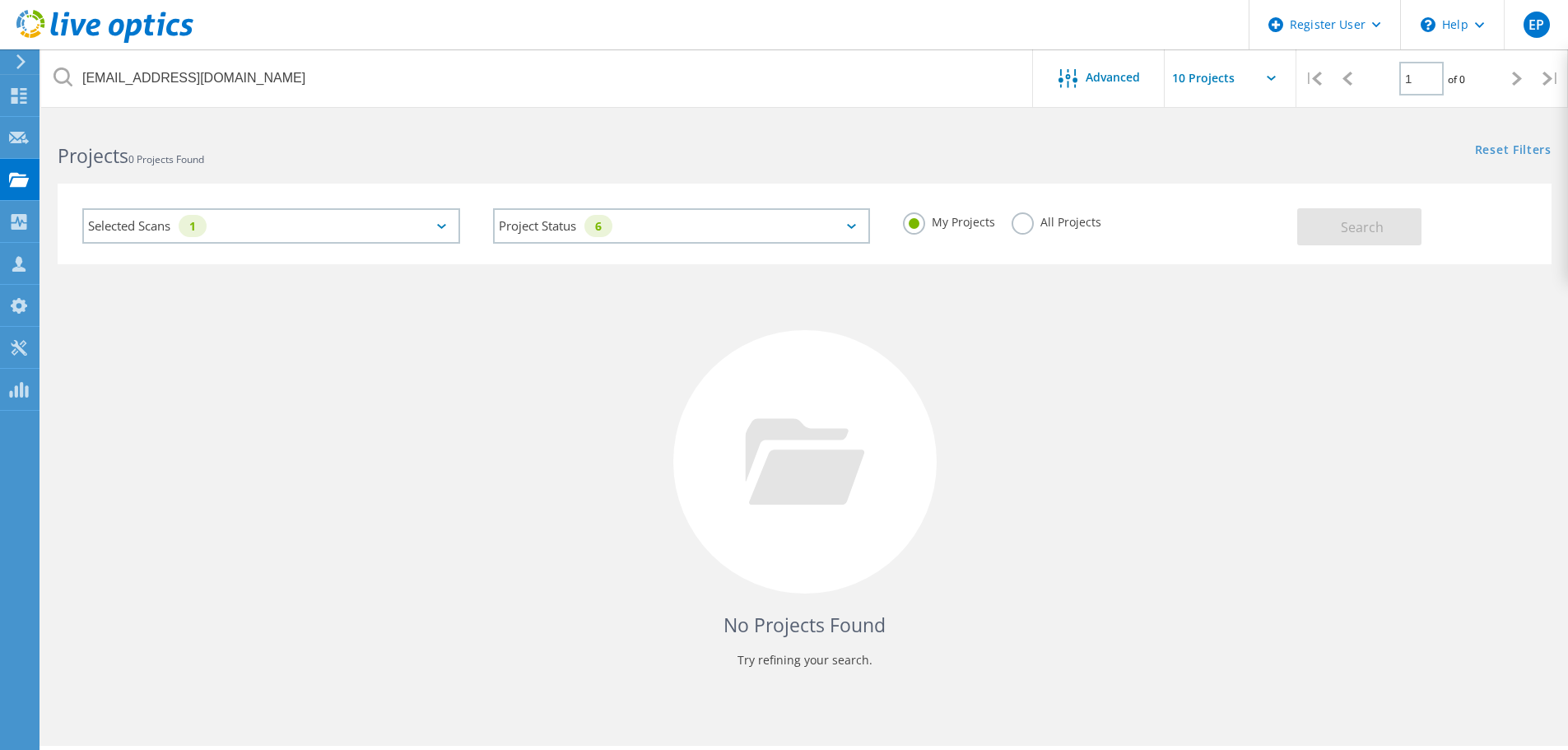
click at [0, 0] on input "All Projects" at bounding box center [0, 0] width 0 height 0
click at [1416, 223] on button "Search" at bounding box center [1359, 226] width 124 height 37
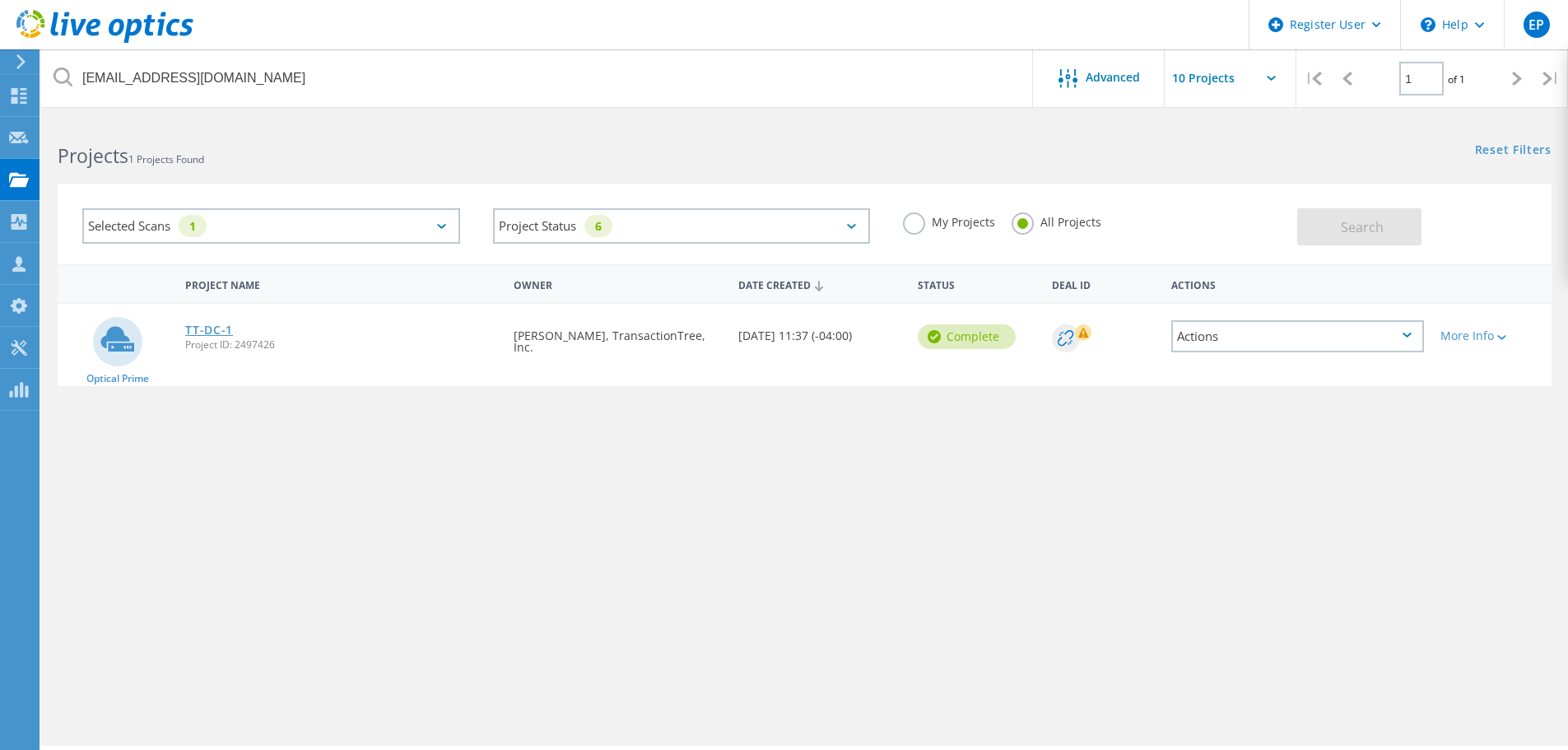
click at [204, 326] on link "TT-DC-1" at bounding box center [208, 330] width 47 height 12
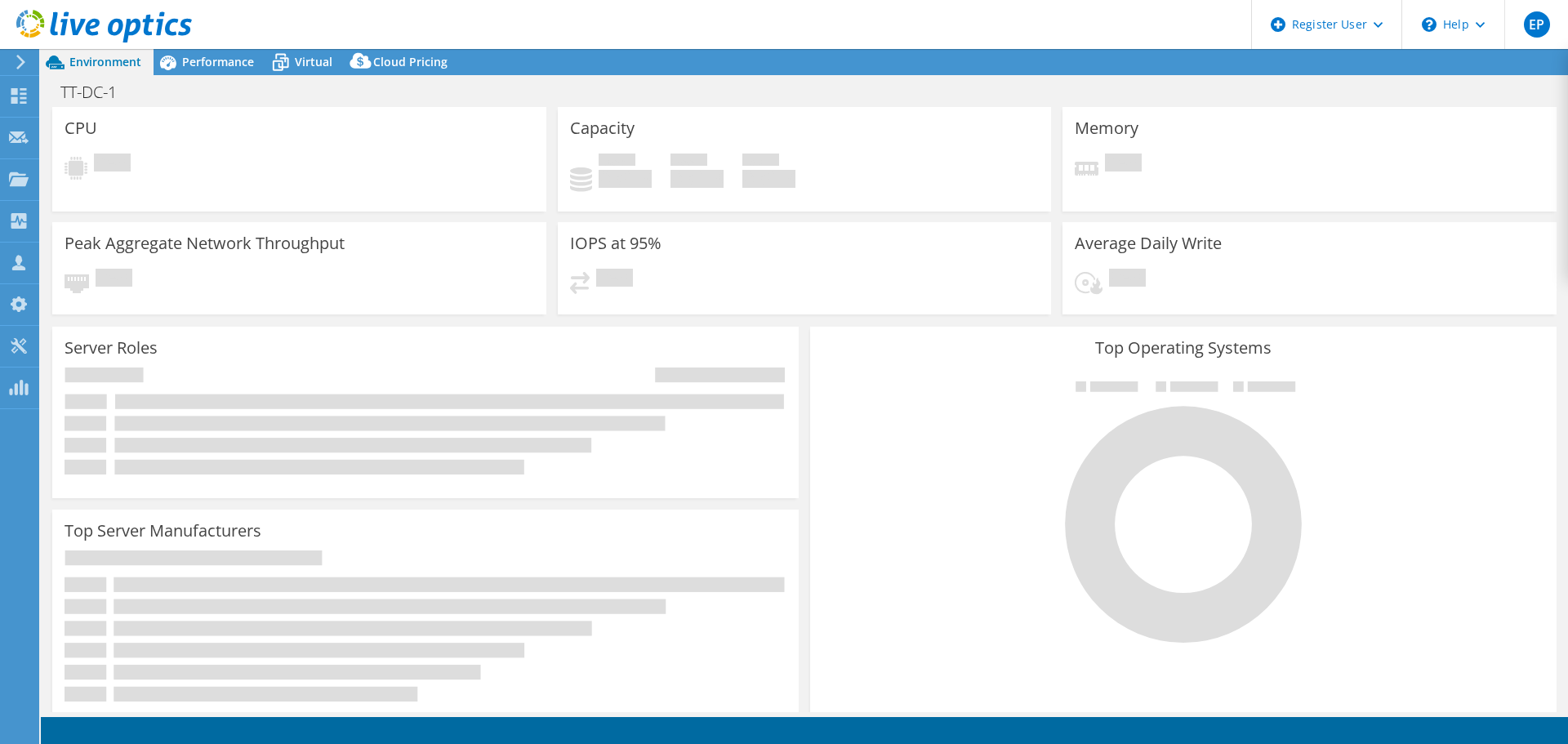
select select "USD"
